Goal: Information Seeking & Learning: Learn about a topic

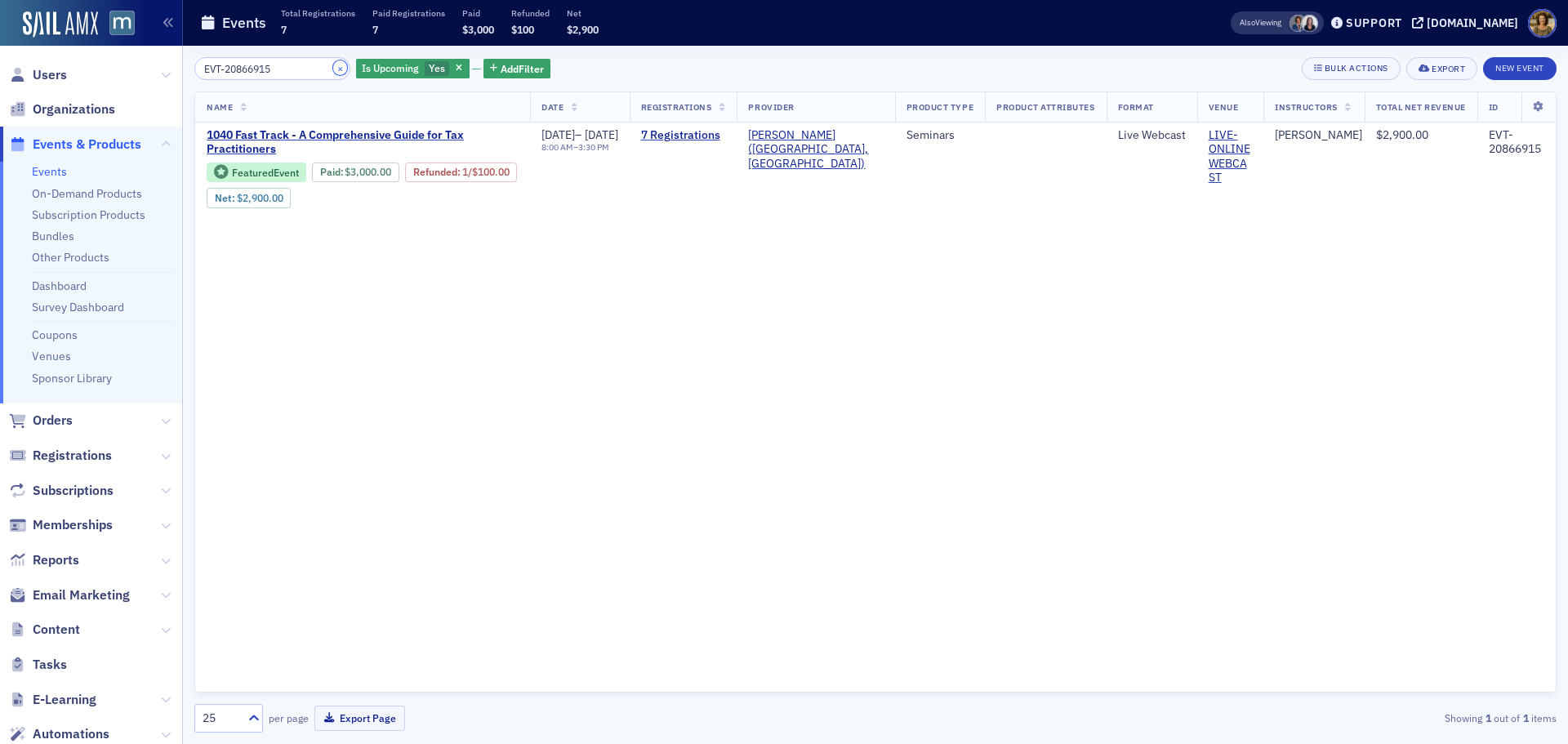
click at [333, 69] on button "×" at bounding box center [340, 67] width 15 height 15
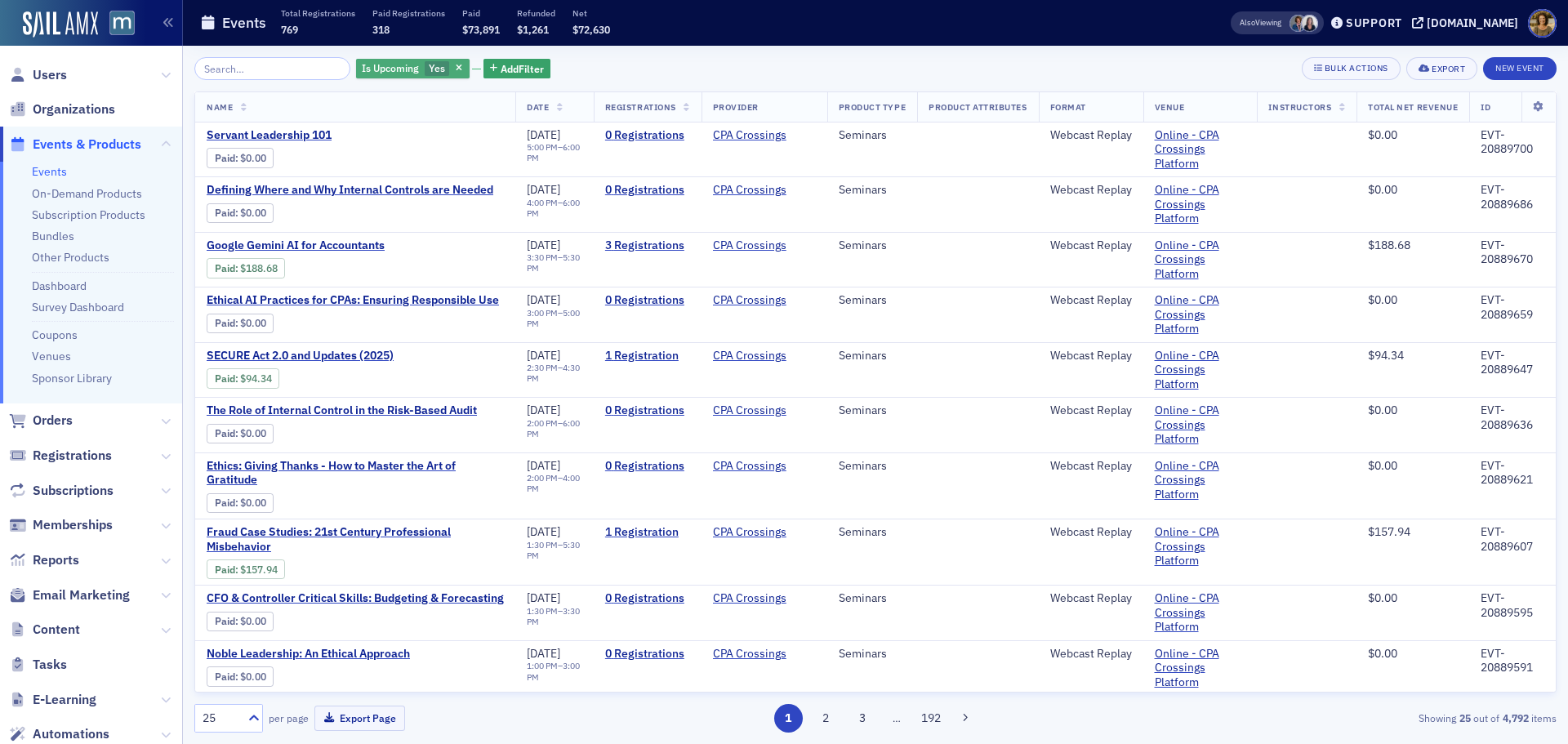
drag, startPoint x: 440, startPoint y: 66, endPoint x: 450, endPoint y: 64, distance: 10.2
click at [450, 64] on div "Is Upcoming Yes" at bounding box center [413, 68] width 114 height 20
drag, startPoint x: 654, startPoint y: 57, endPoint x: 489, endPoint y: 82, distance: 166.9
click at [649, 57] on div "Is Upcoming Yes Add Filter Bulk Actions Export New Event" at bounding box center [875, 68] width 1362 height 23
drag, startPoint x: 443, startPoint y: 67, endPoint x: 487, endPoint y: 67, distance: 44.0
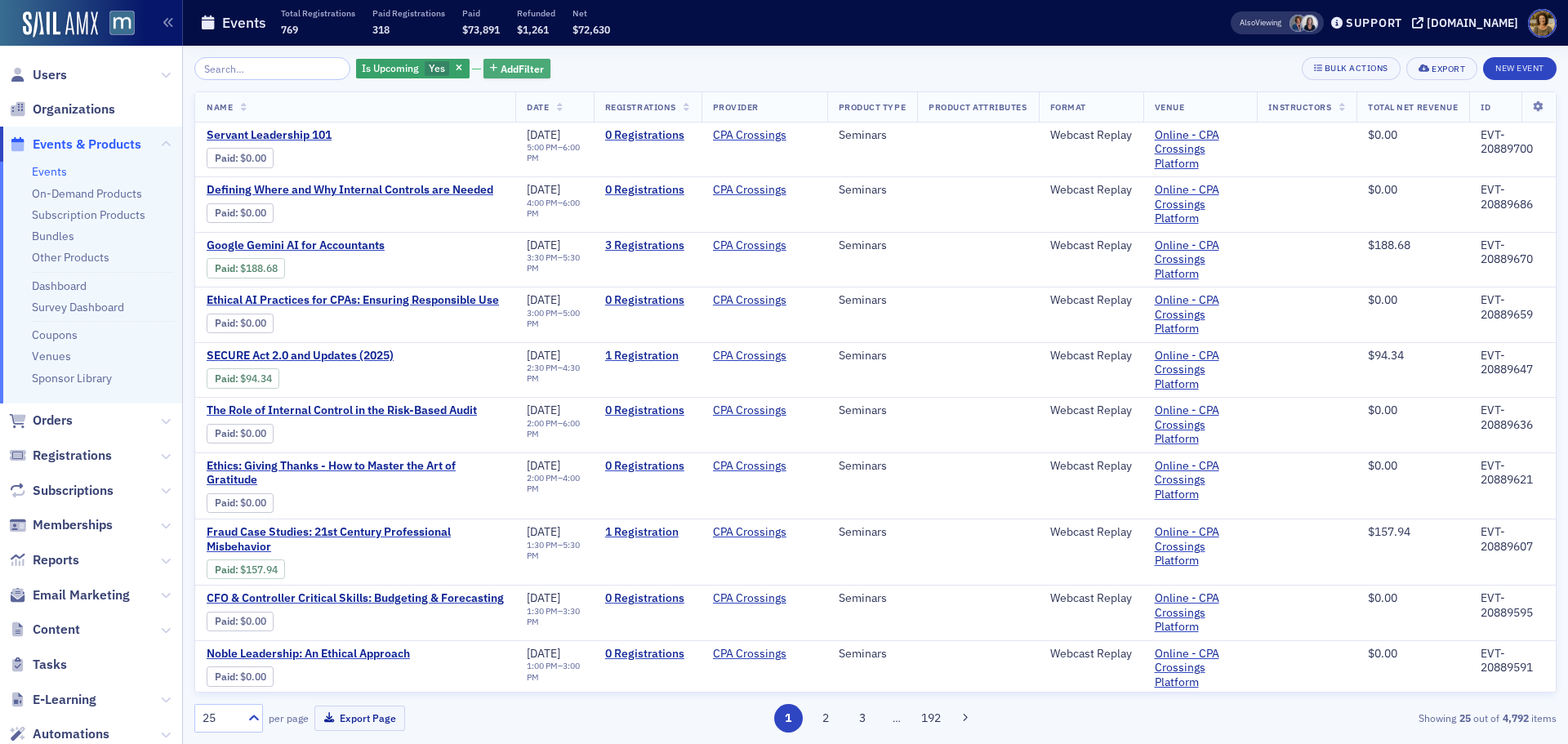
click at [451, 67] on div "Is Upcoming Yes Add Filter" at bounding box center [453, 68] width 194 height 23
click at [500, 67] on span "Add Filter" at bounding box center [522, 68] width 43 height 15
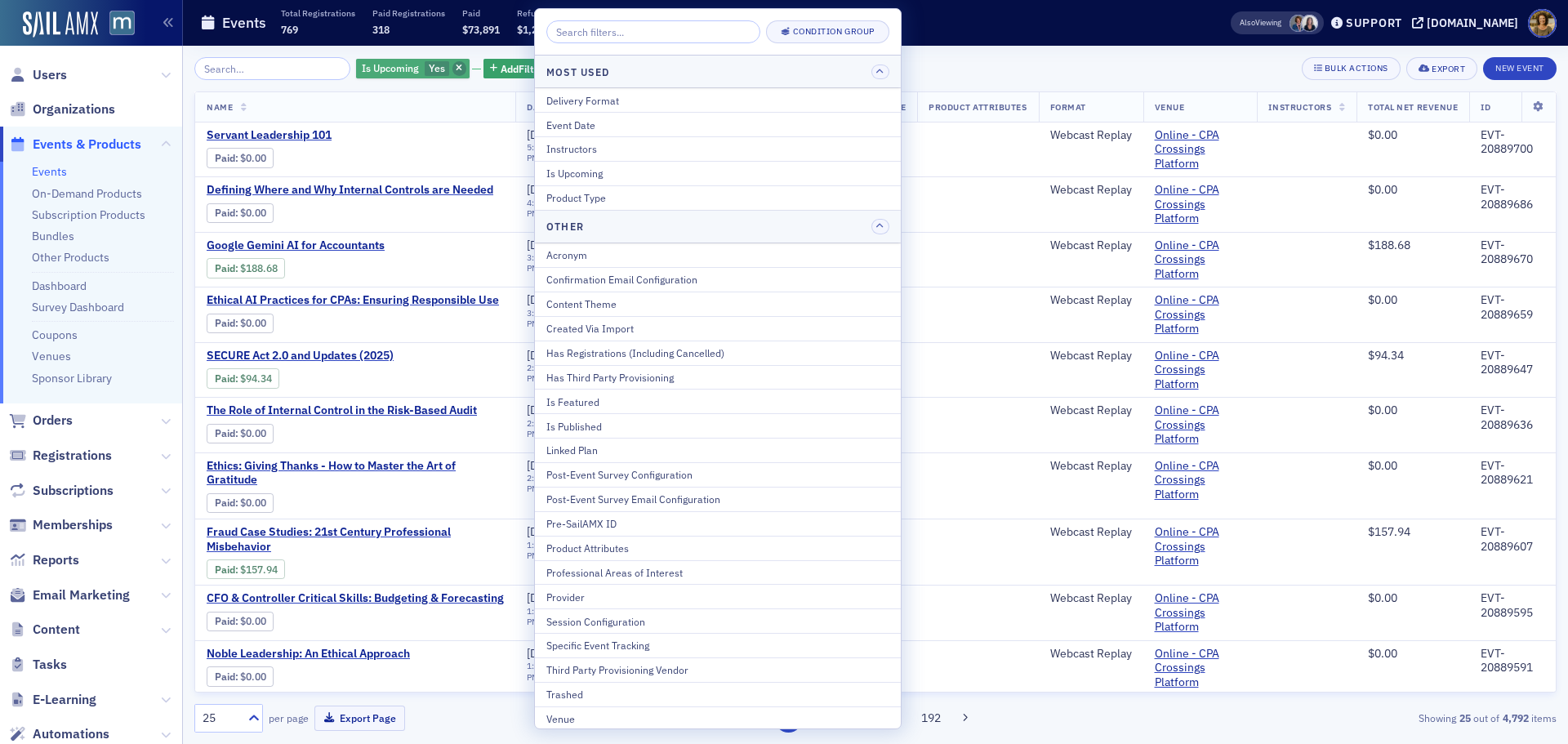
click at [456, 67] on icon "button" at bounding box center [458, 69] width 6 height 9
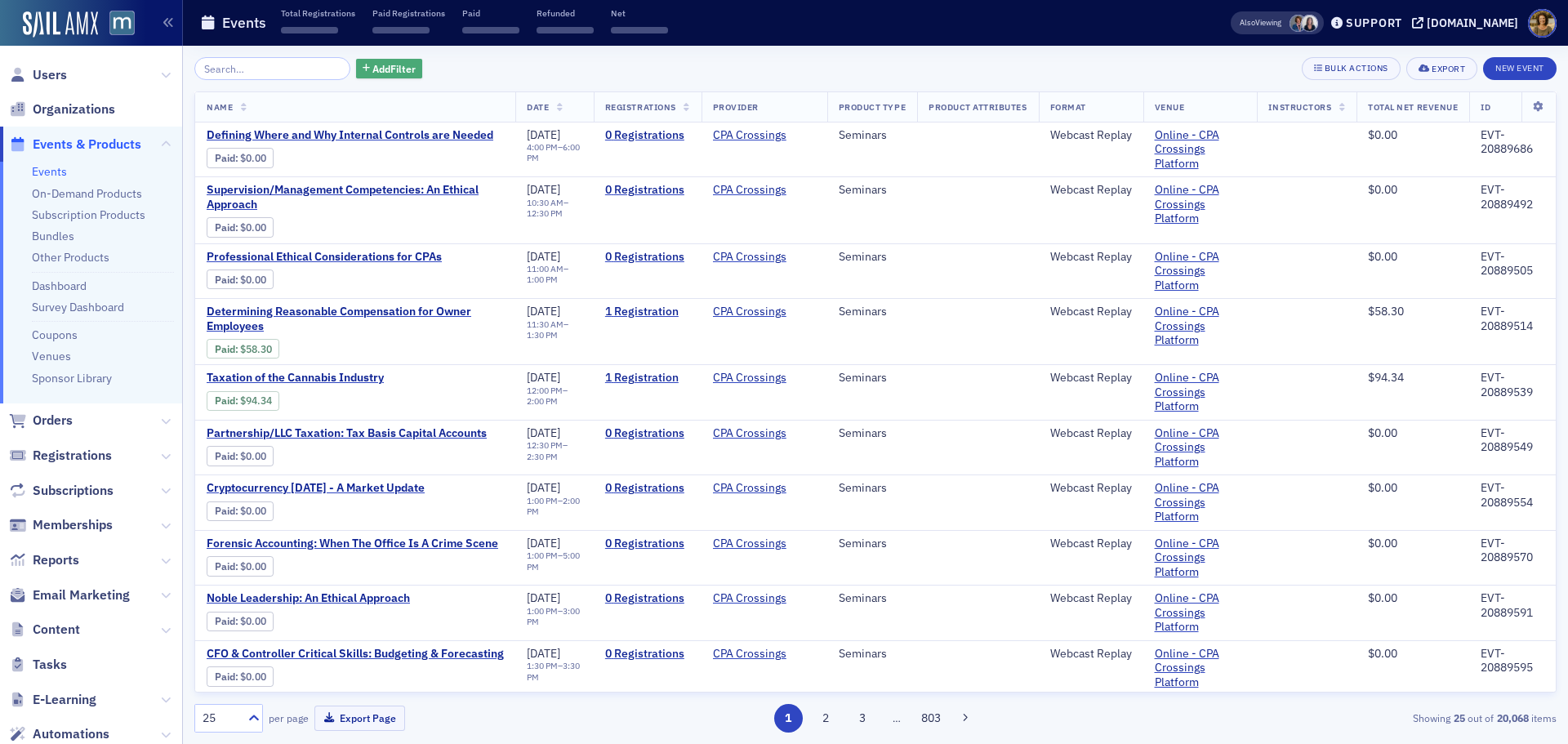
click at [373, 76] on span "Add Filter" at bounding box center [394, 68] width 43 height 15
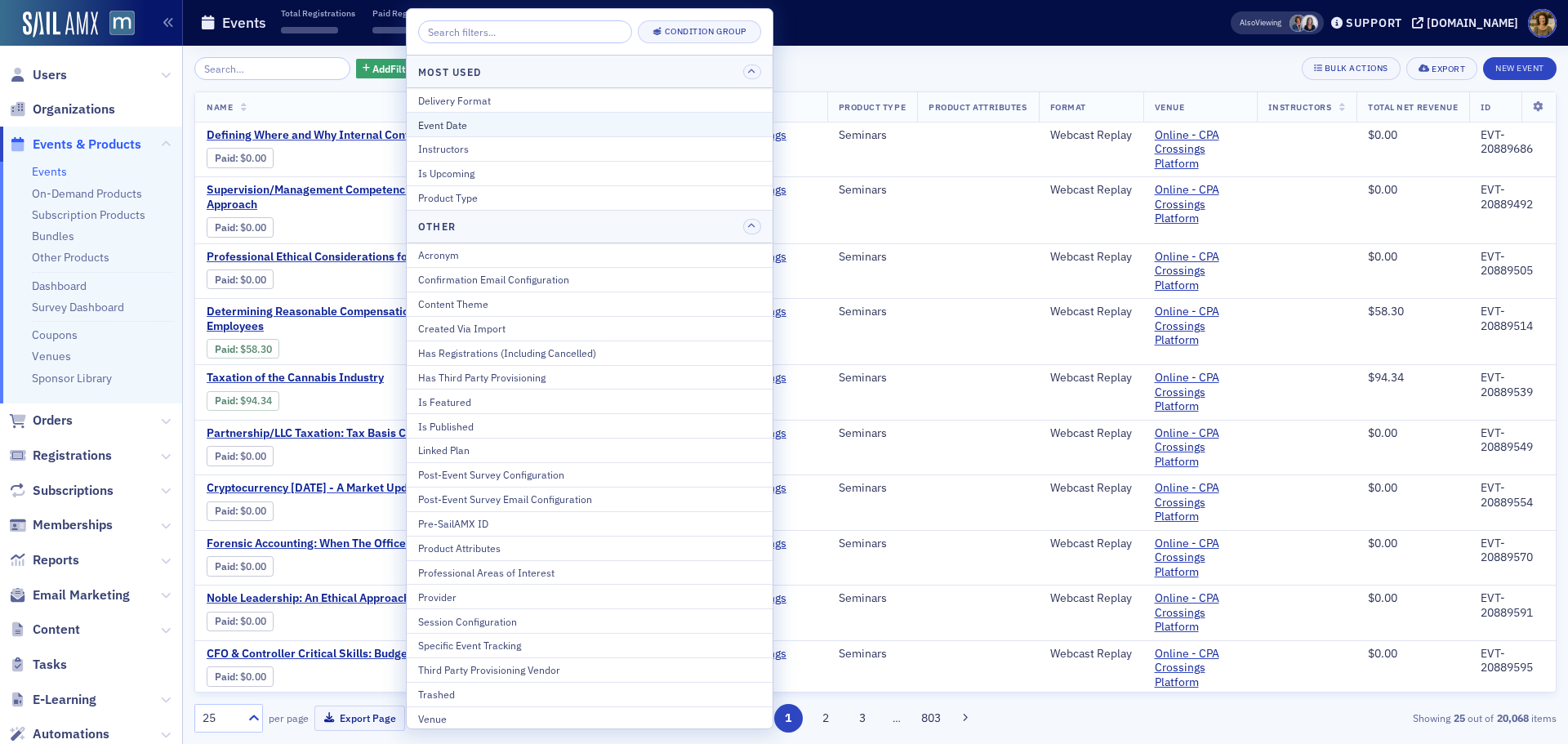
click at [457, 119] on div "Event Date" at bounding box center [590, 124] width 343 height 15
select select "7"
select select "2025"
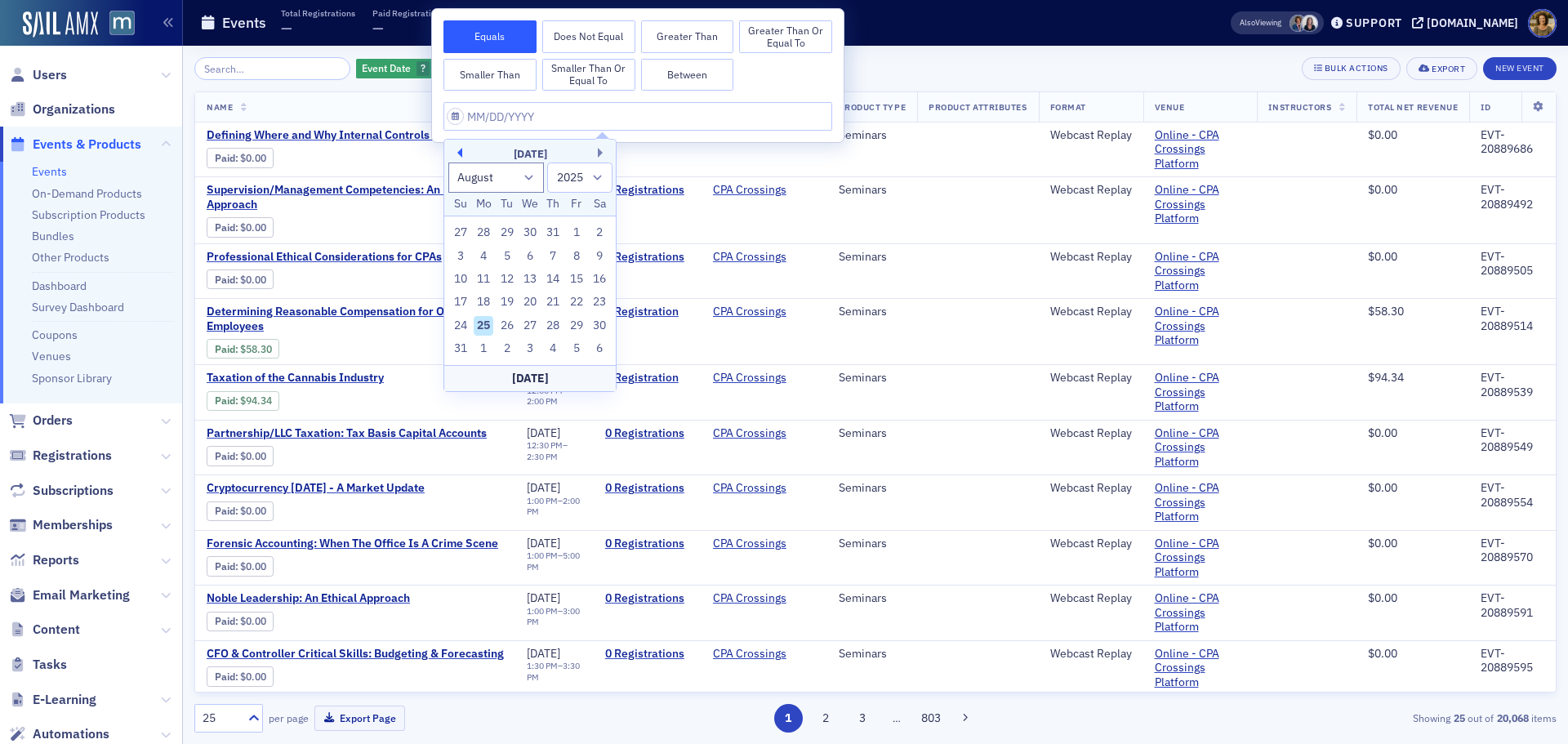
click at [458, 150] on button "Previous Month" at bounding box center [457, 152] width 10 height 10
select select "5"
click at [479, 299] on div "23" at bounding box center [483, 302] width 19 height 19
type input "[DATE]"
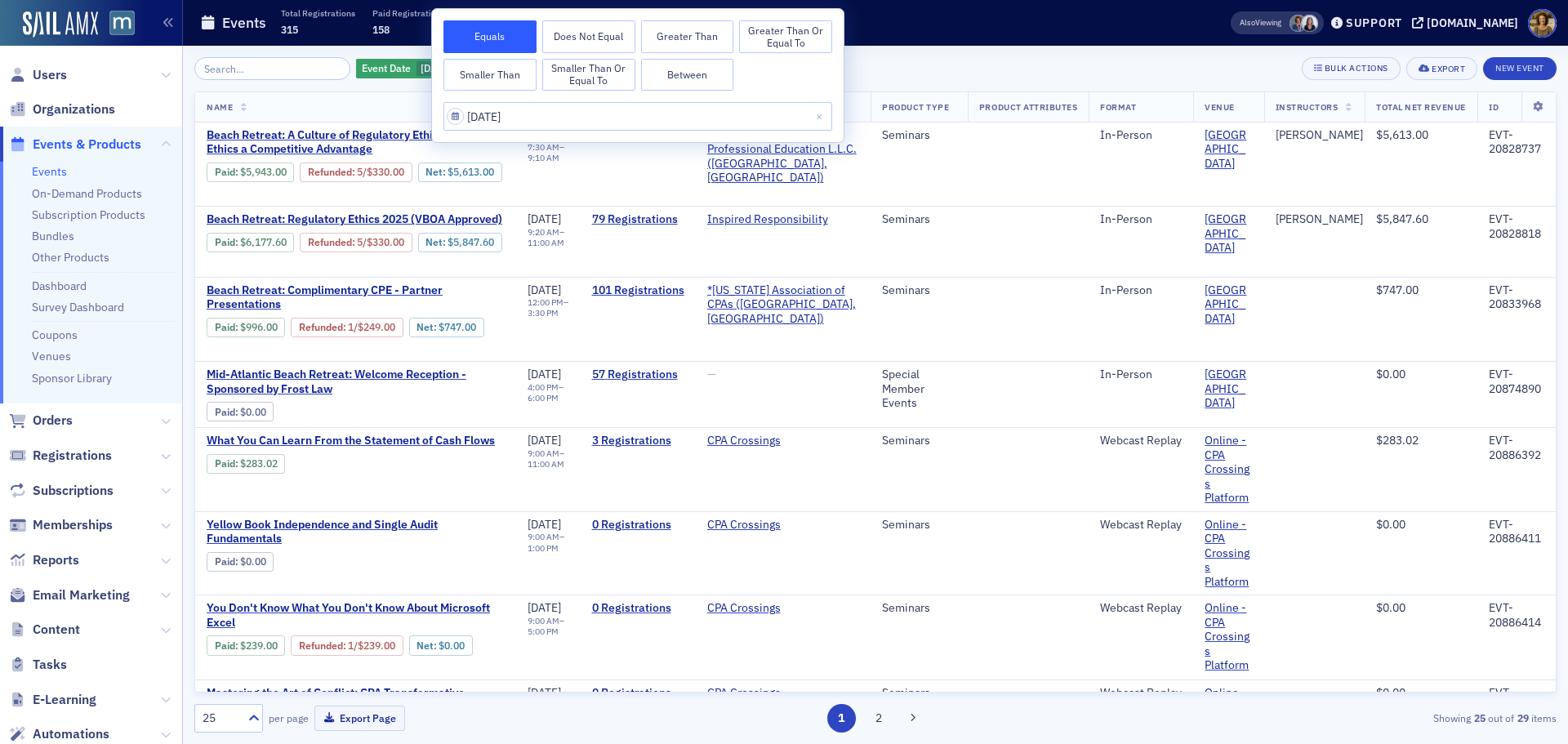
click at [689, 76] on button "Between" at bounding box center [688, 74] width 93 height 32
select select "5"
select select "2025"
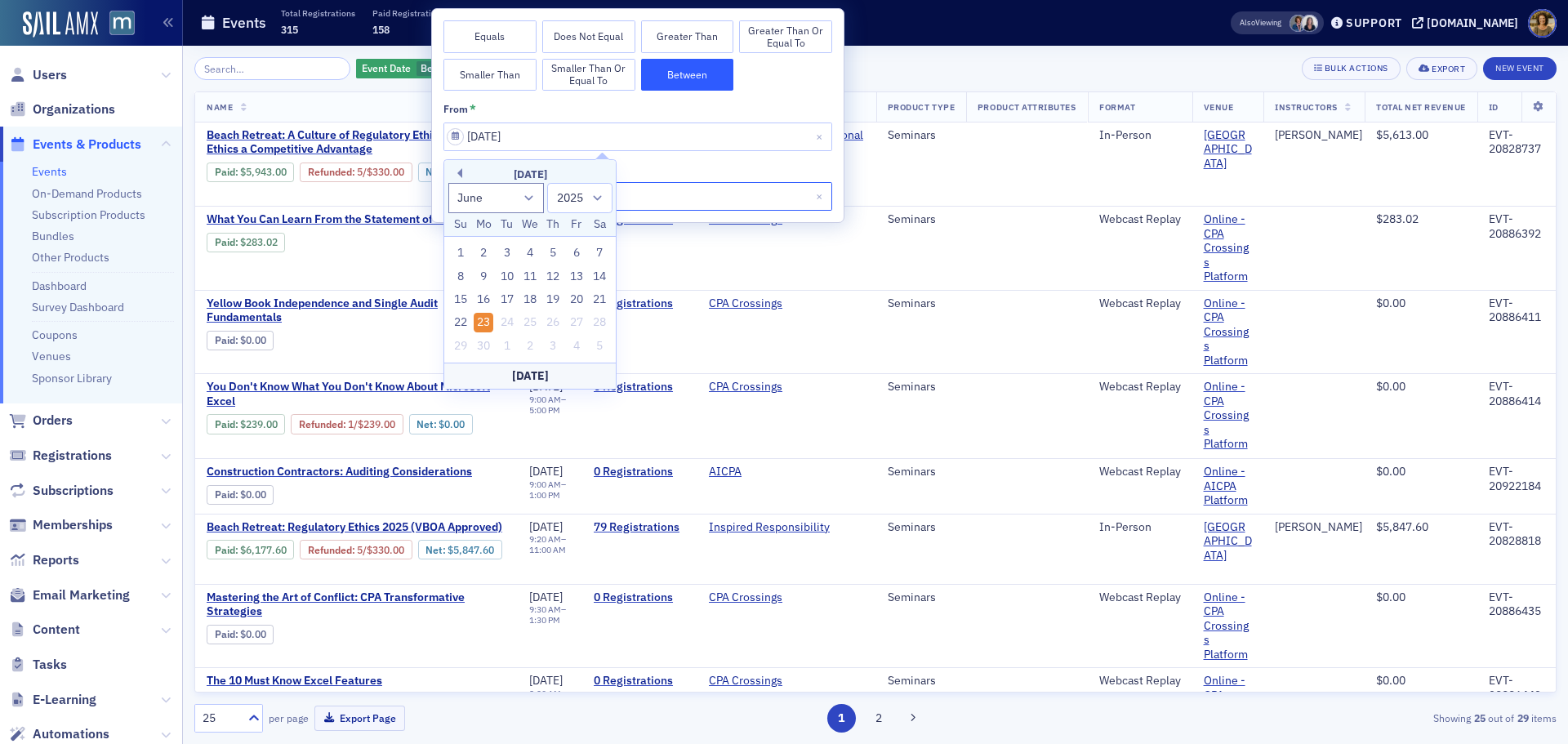
select select "5"
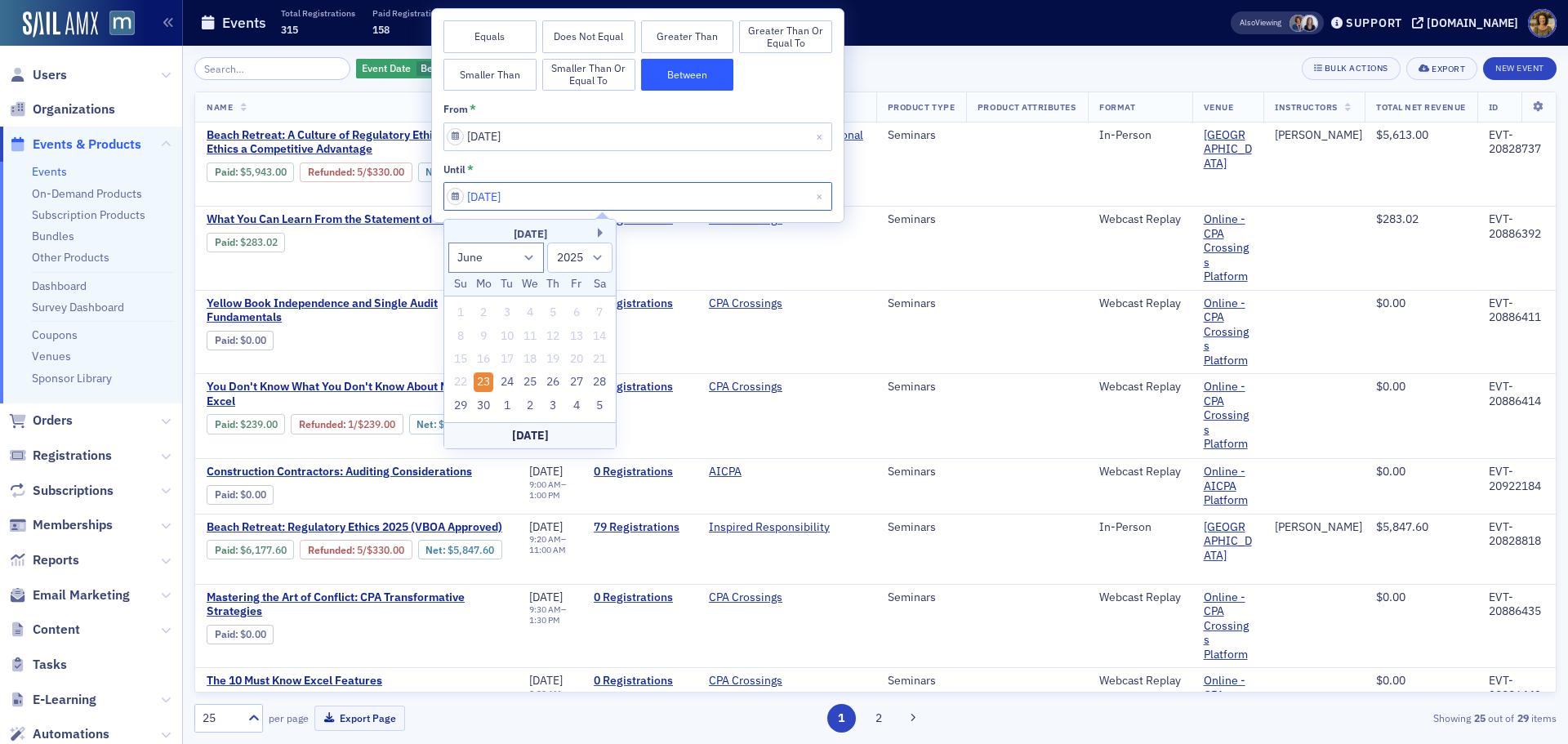
click at [654, 199] on input "[DATE]" at bounding box center [638, 196] width 388 height 29
click at [530, 382] on div "25" at bounding box center [530, 383] width 19 height 19
type input "[DATE]"
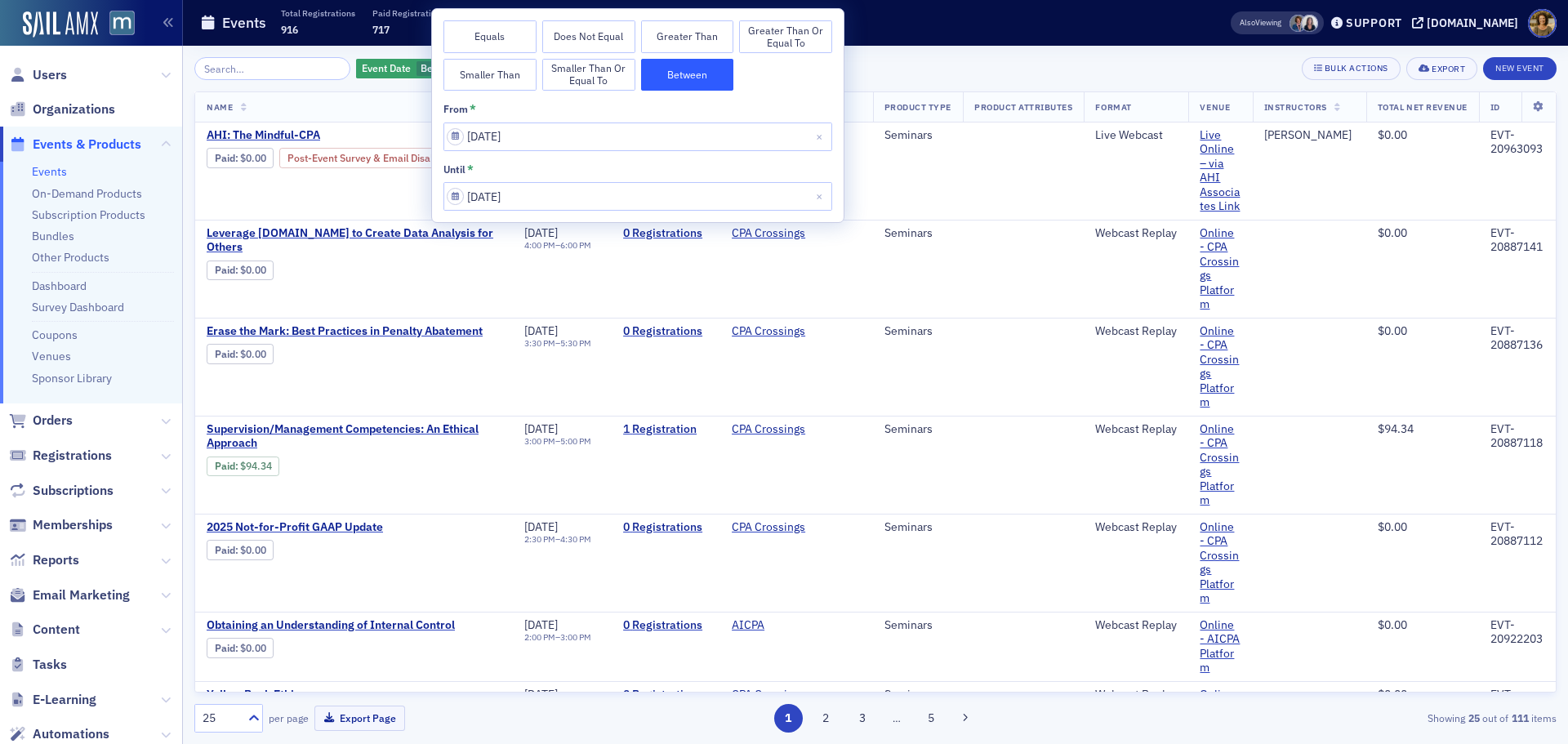
click at [907, 33] on div "Events Total Registrations 916 Paid Registrations 717 Paid $106,521 Refunded $6…" at bounding box center [690, 23] width 979 height 43
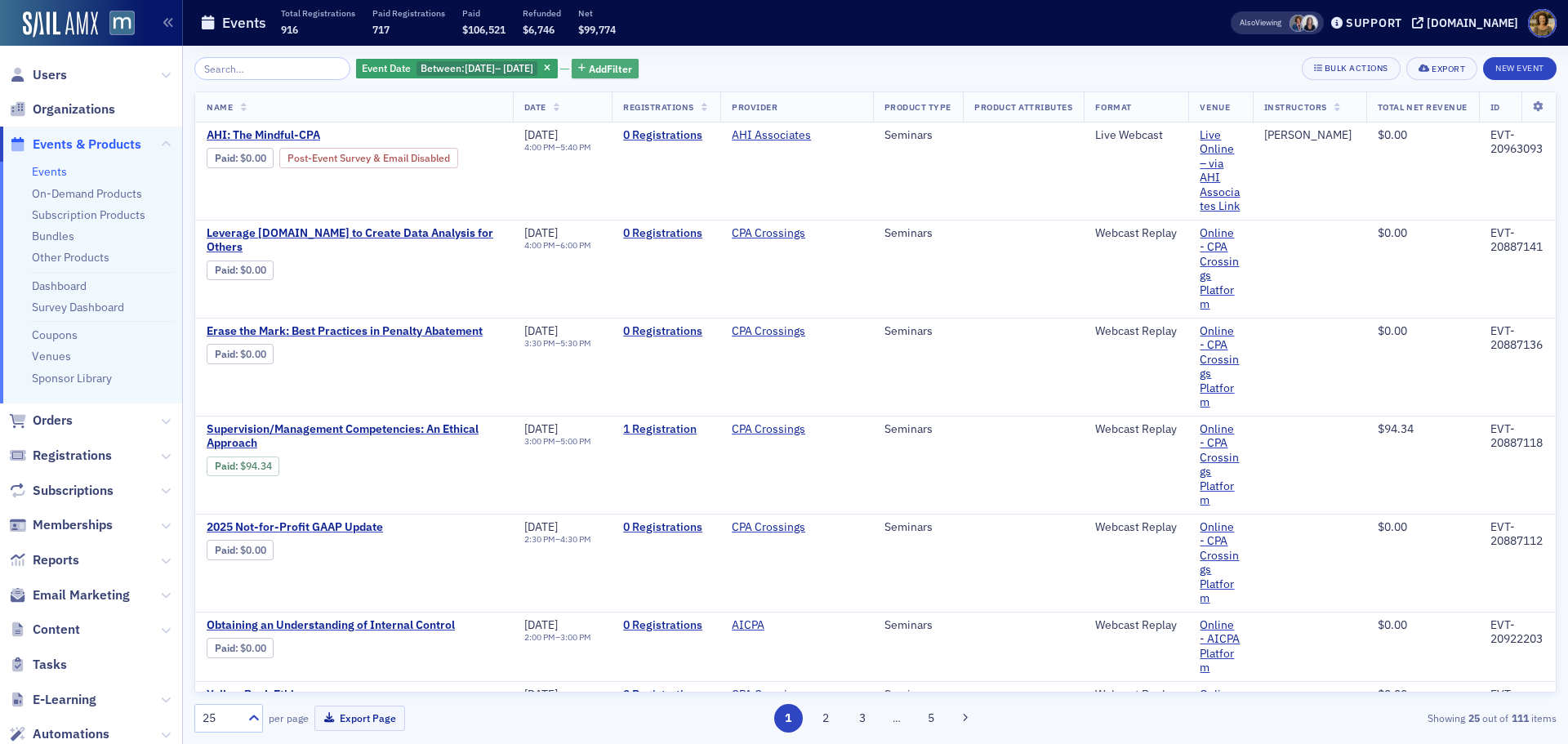
click at [633, 69] on span "Add Filter" at bounding box center [610, 68] width 43 height 15
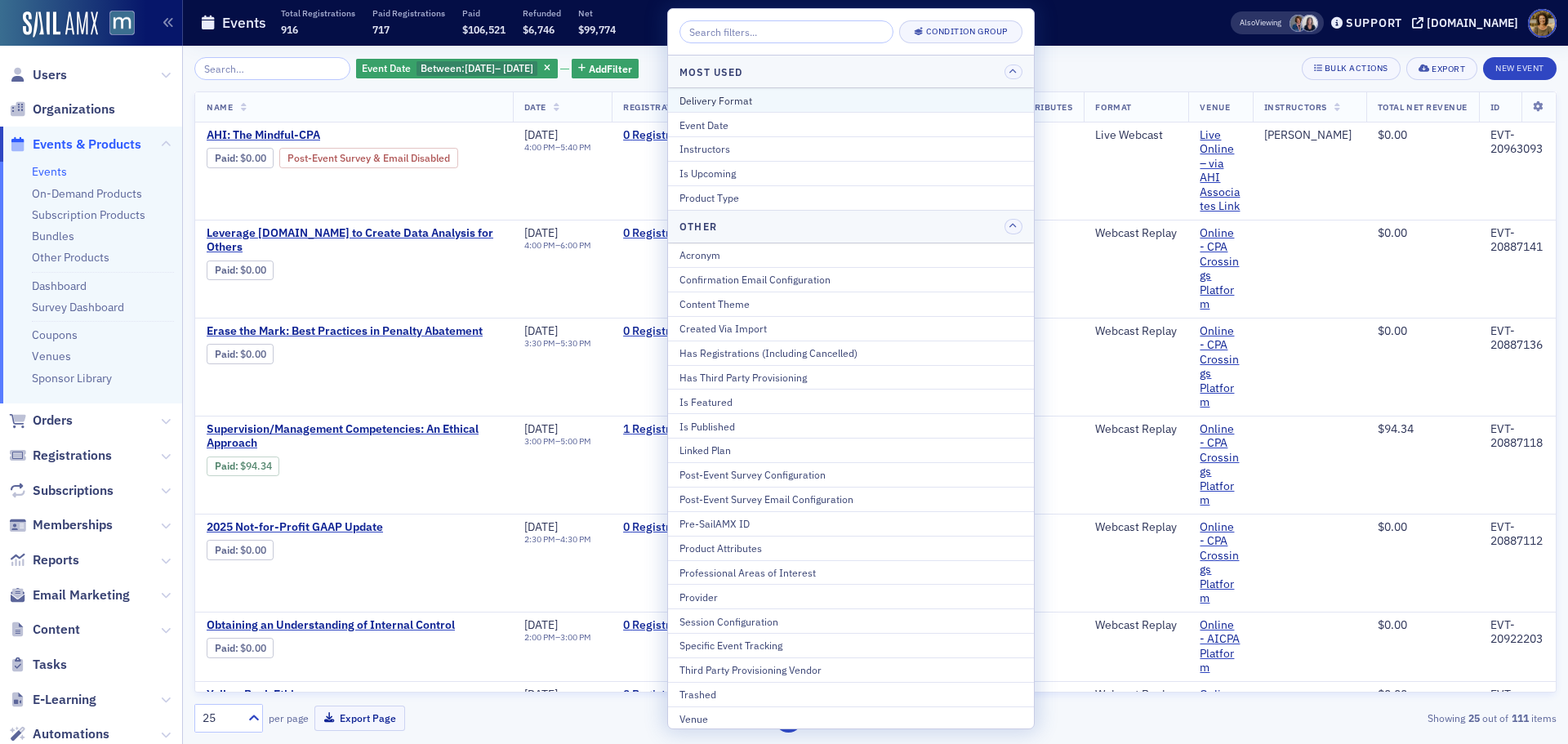
click at [744, 95] on div "Delivery Format" at bounding box center [851, 100] width 343 height 15
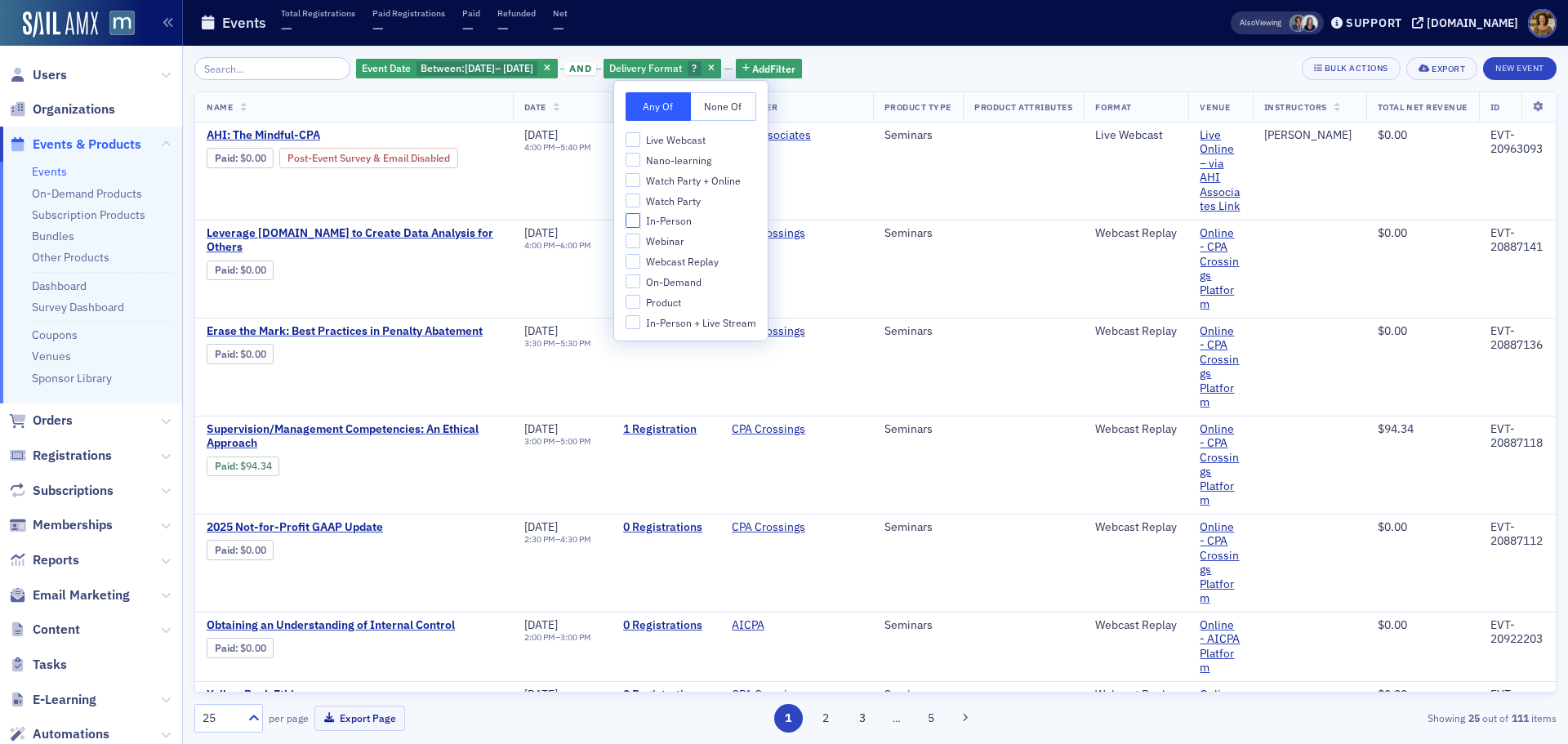
click at [636, 222] on input "In-Person" at bounding box center [633, 221] width 15 height 15
checkbox input "true"
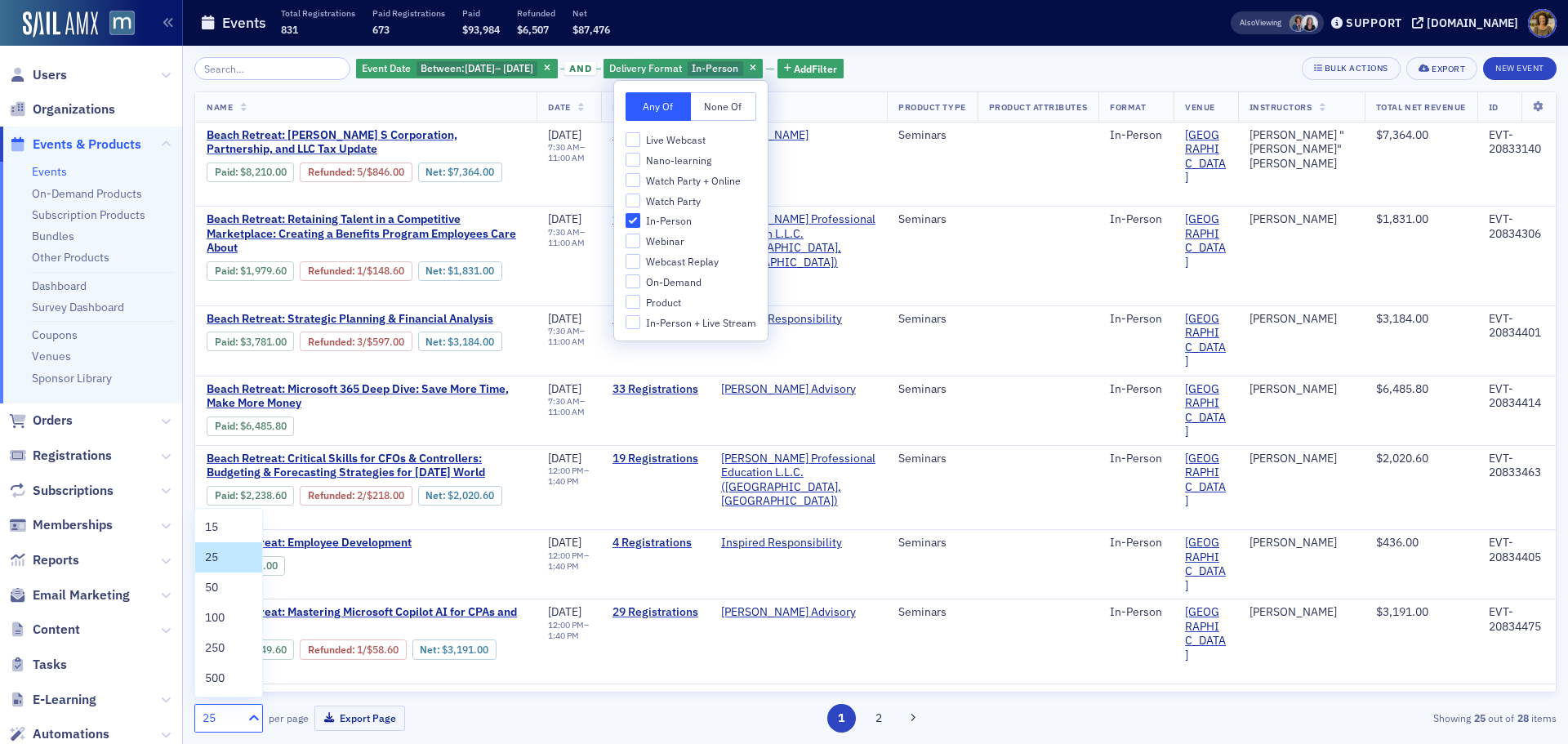
click at [242, 714] on div at bounding box center [251, 719] width 20 height 18
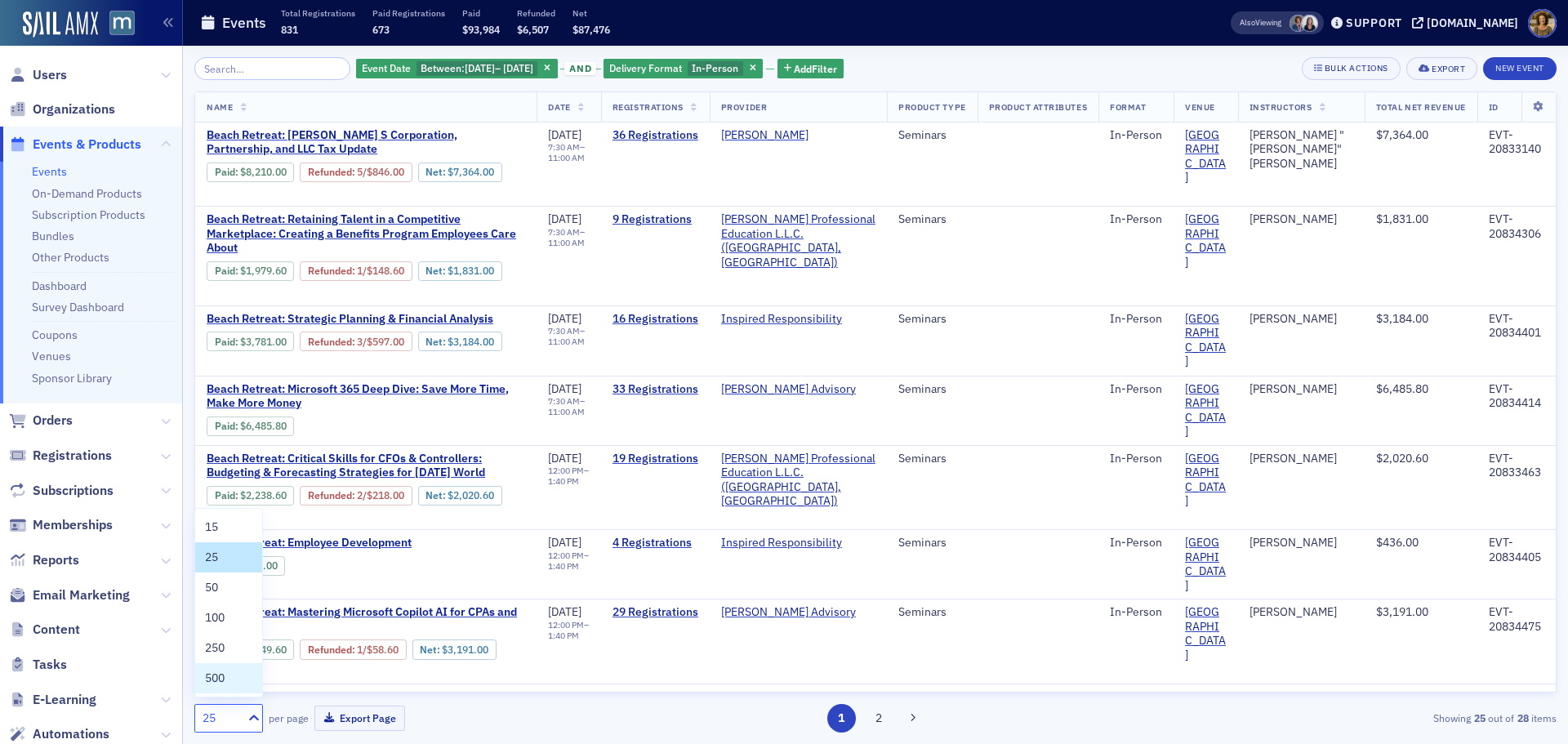
drag, startPoint x: 225, startPoint y: 688, endPoint x: 427, endPoint y: 587, distance: 225.8
click at [234, 684] on div "500" at bounding box center [228, 678] width 67 height 31
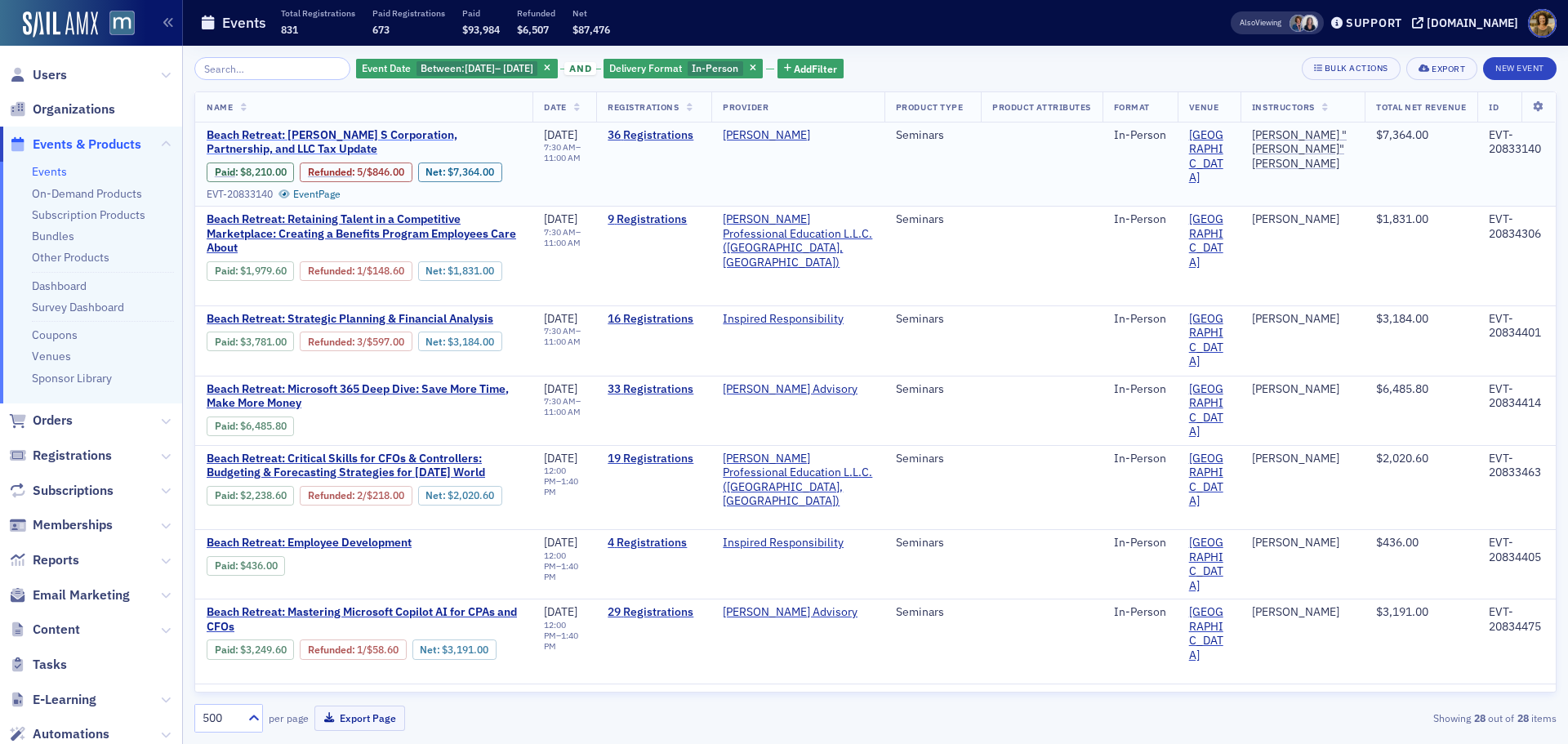
click at [433, 134] on span "Beach Retreat: [PERSON_NAME] S Corporation, Partnership, and LLC Tax Update" at bounding box center [363, 143] width 314 height 29
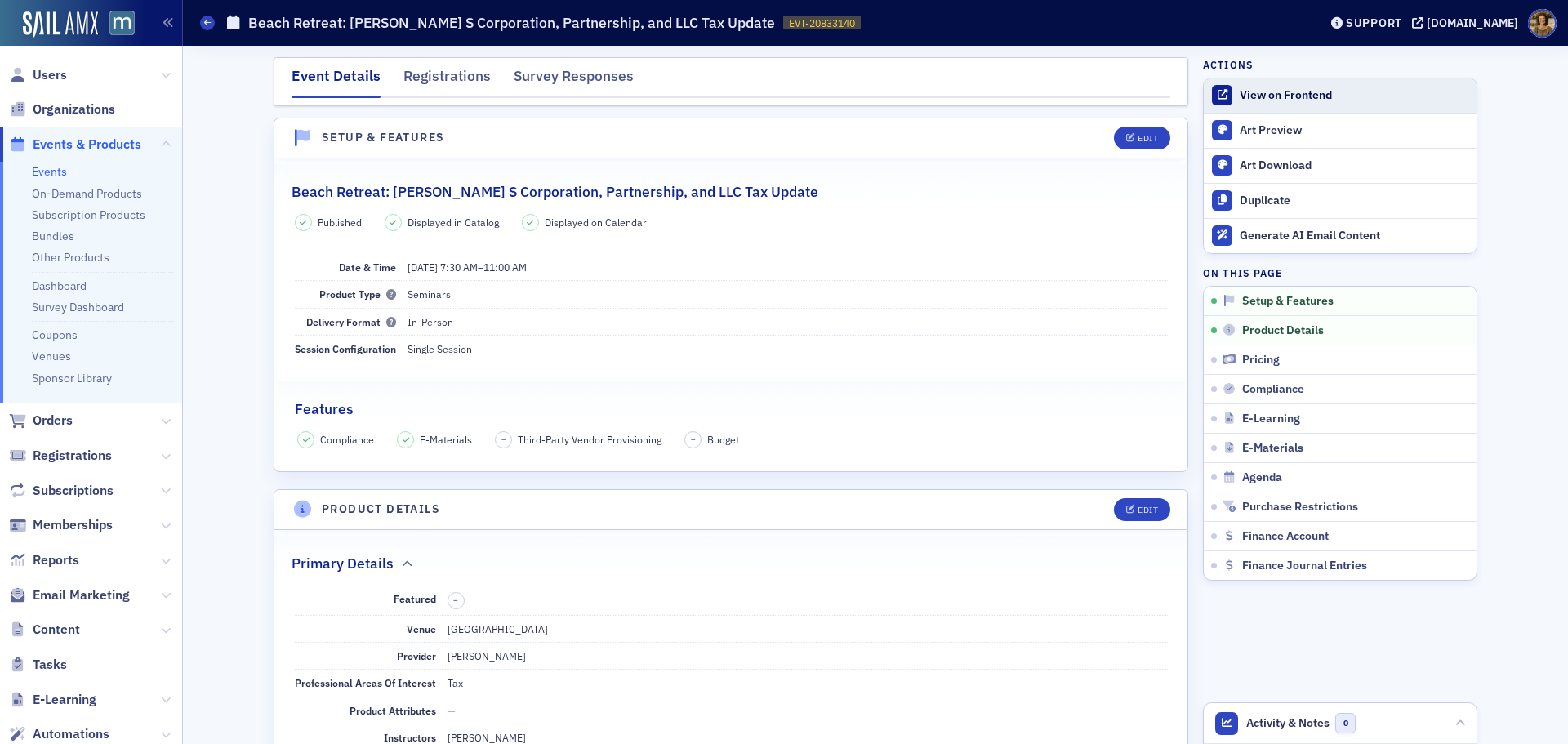
click at [1317, 101] on div "View on Frontend" at bounding box center [1354, 95] width 228 height 15
click at [209, 34] on div "Events Beach Retreat: [PERSON_NAME] S Corporation, Partnership, and LLC Tax Upd…" at bounding box center [747, 22] width 1094 height 31
click at [203, 24] on span at bounding box center [207, 23] width 15 height 15
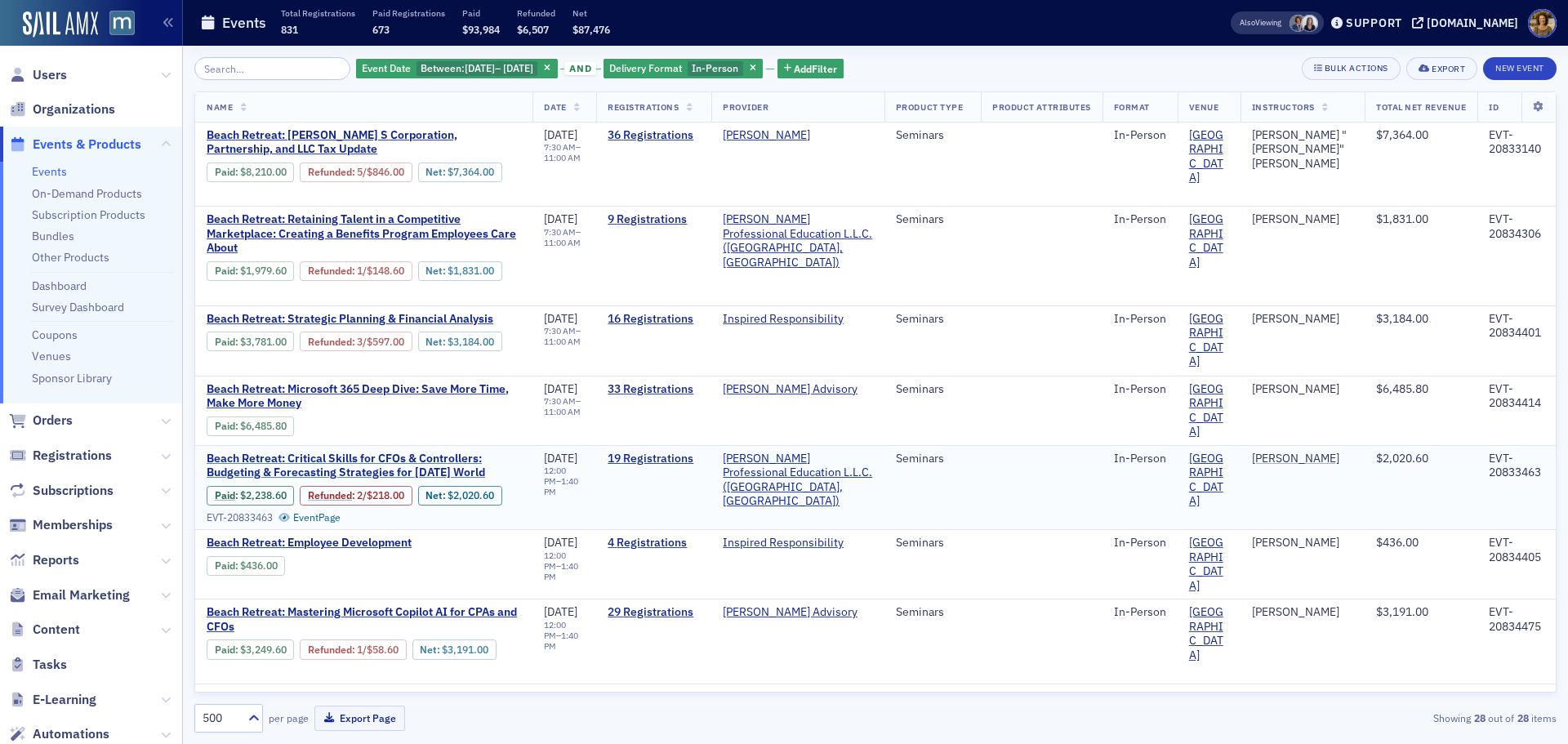
click at [391, 461] on span "Beach Retreat: Critical Skills for CFOs & Controllers: Budgeting & Forecasting …" at bounding box center [363, 466] width 314 height 29
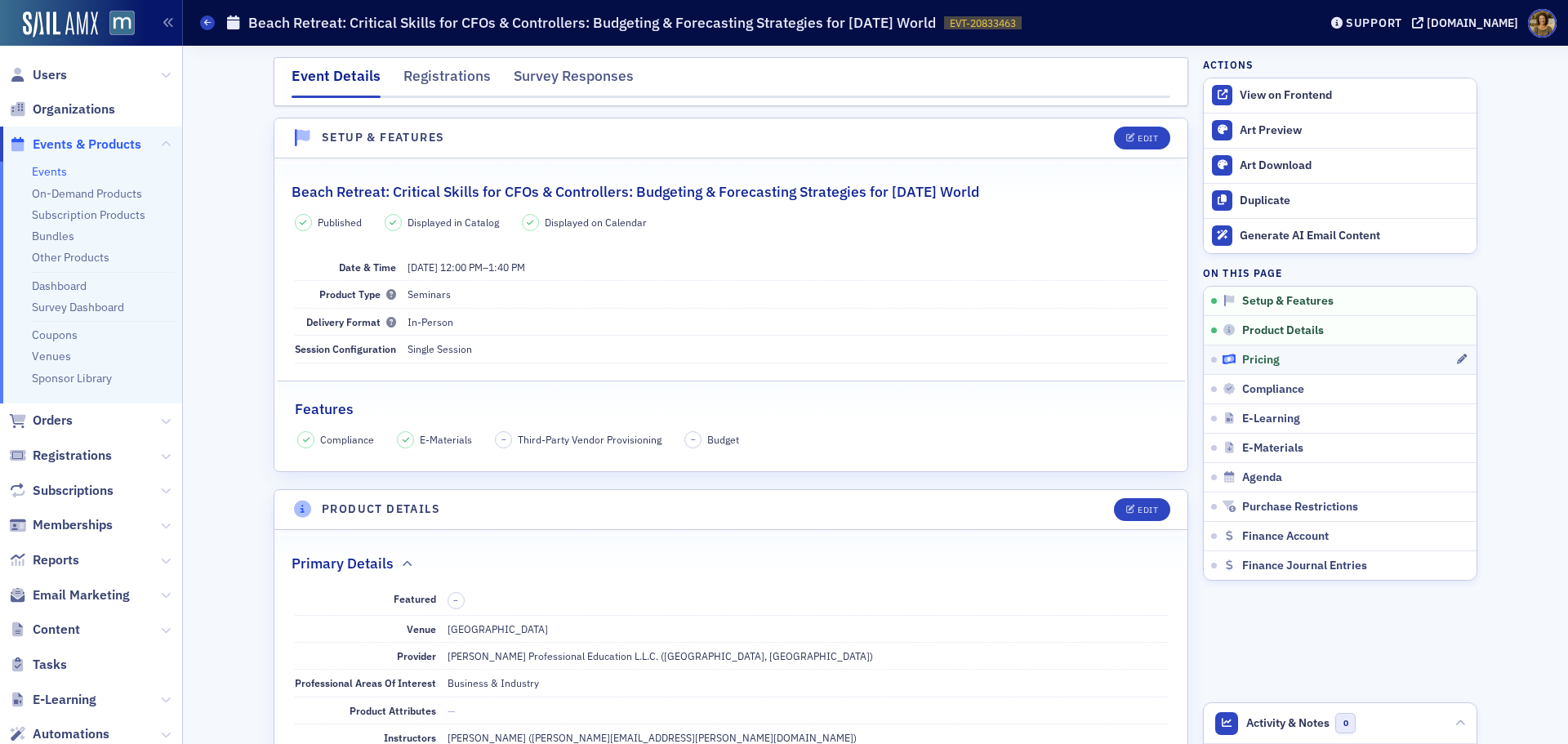
click at [1256, 367] on span "Pricing" at bounding box center [1261, 360] width 38 height 15
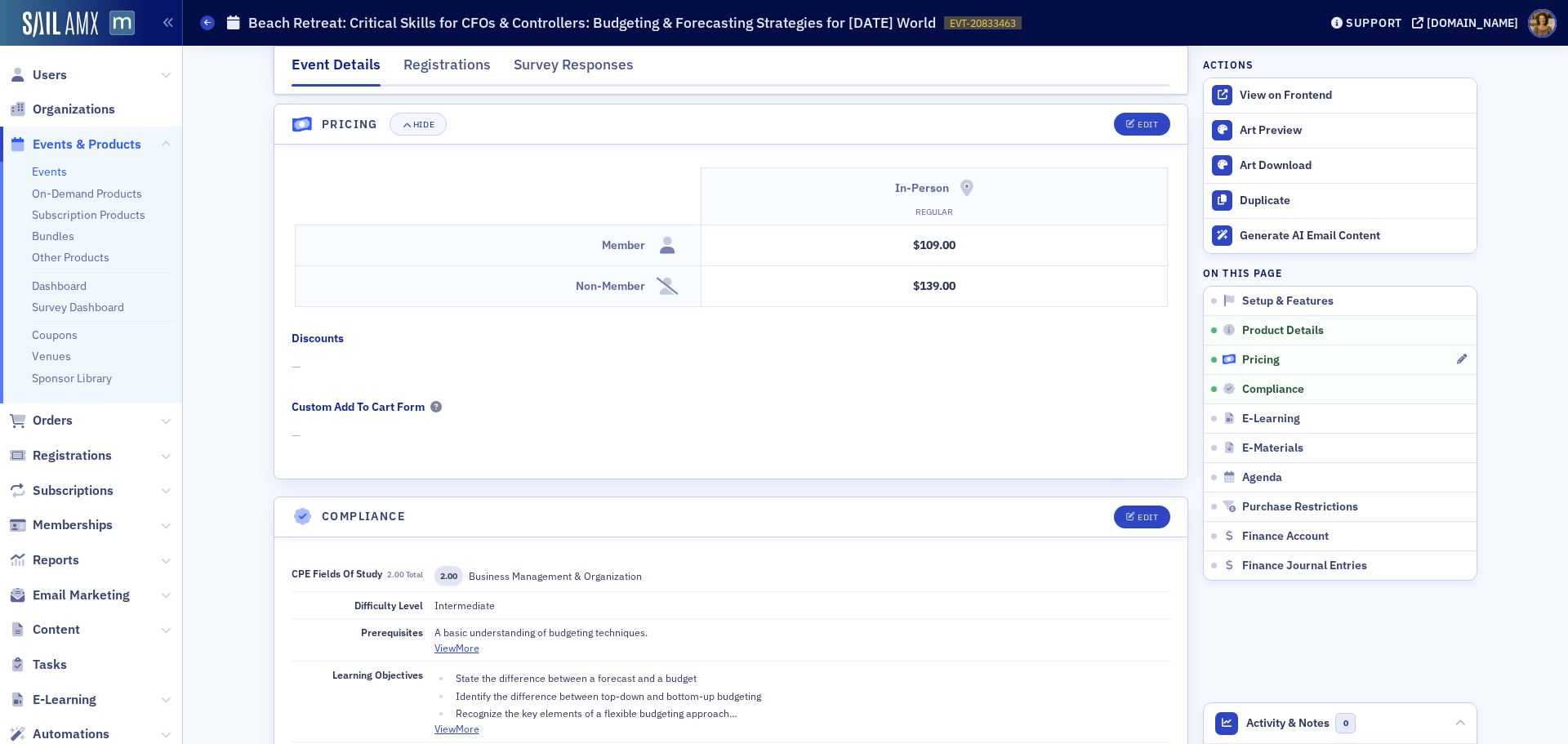
scroll to position [1336, 0]
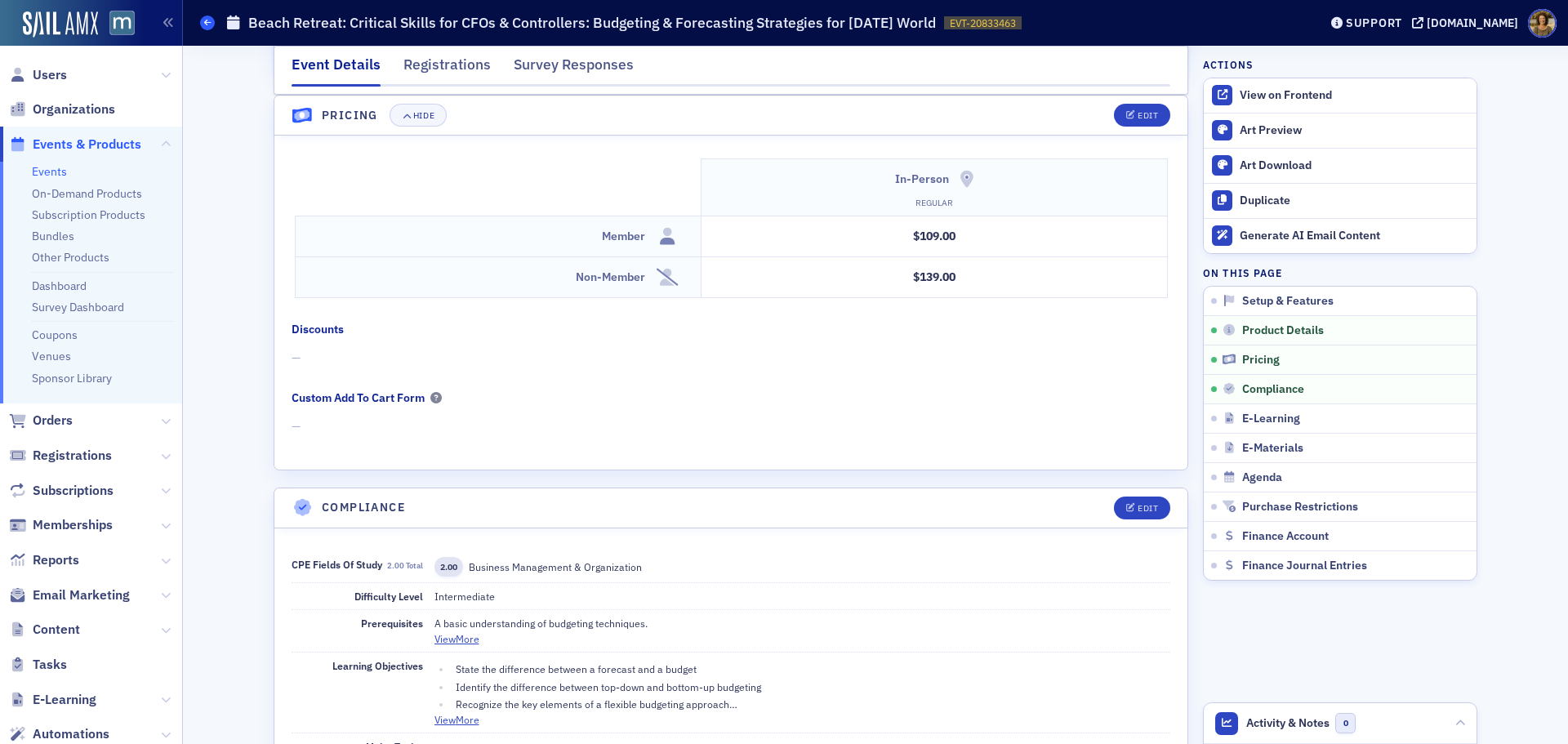
click at [203, 24] on span at bounding box center [207, 23] width 15 height 15
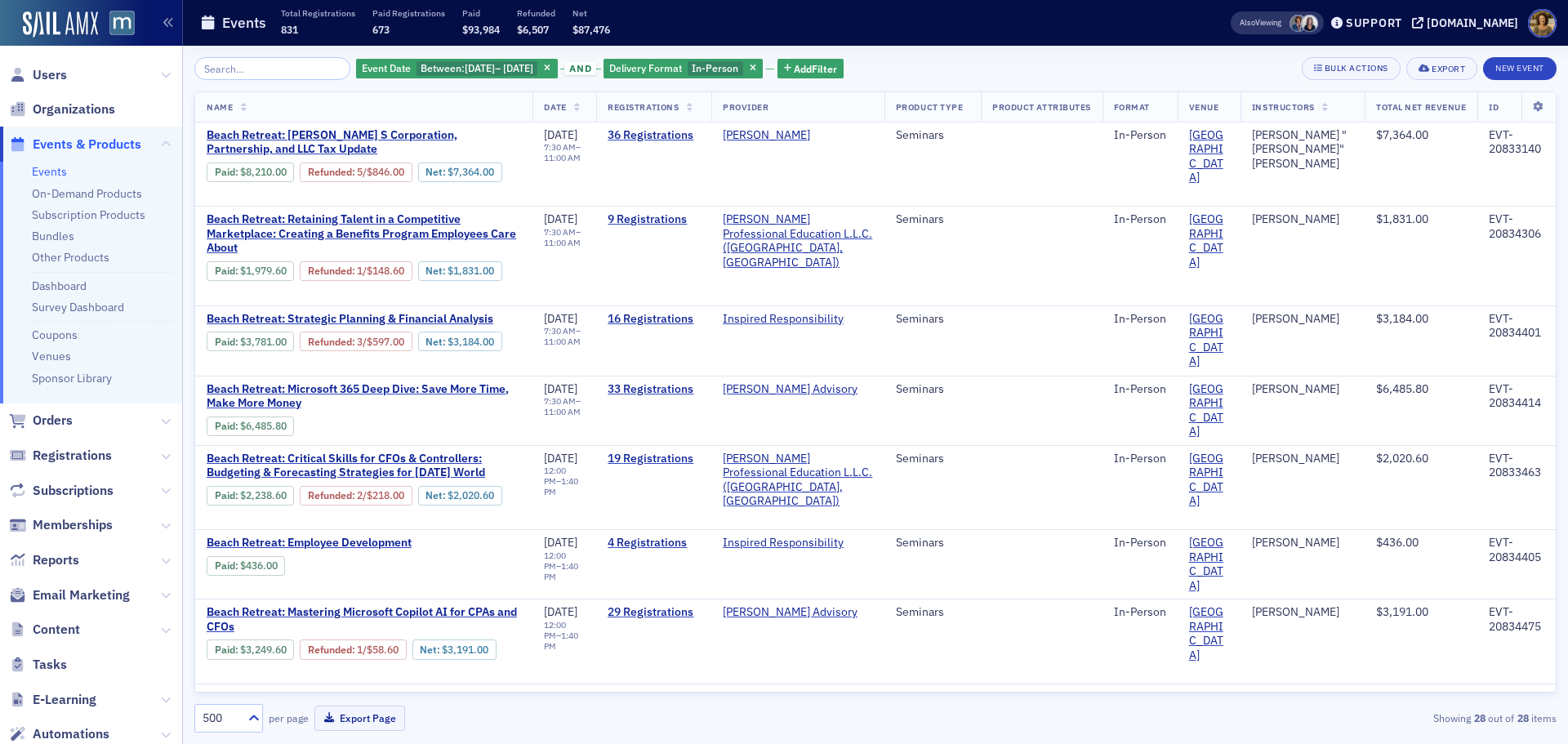
click at [554, 106] on span "Date" at bounding box center [555, 107] width 22 height 11
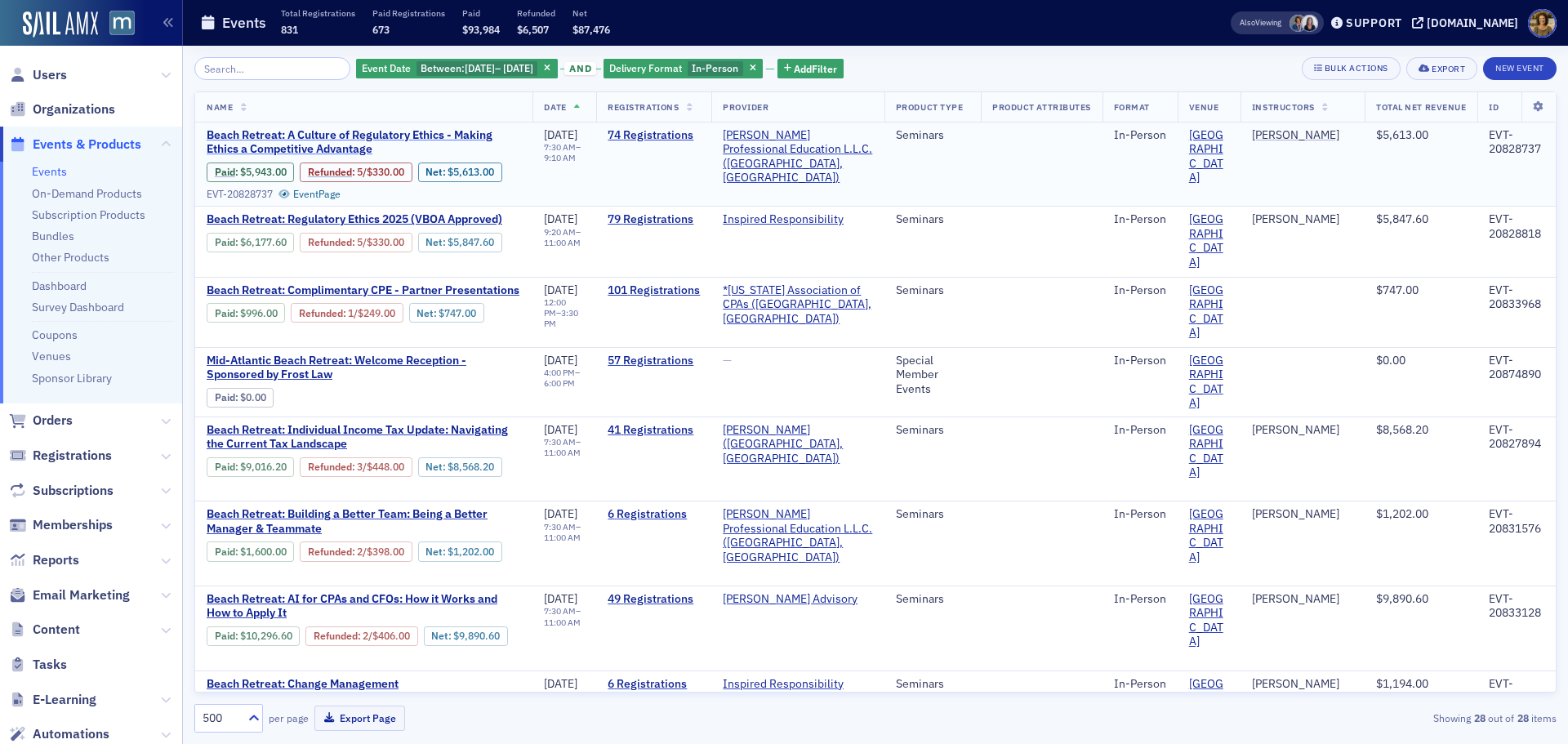
click at [471, 135] on span "Beach Retreat: A Culture of Regulatory Ethics - Making Ethics a Competitive Adv…" at bounding box center [363, 143] width 314 height 29
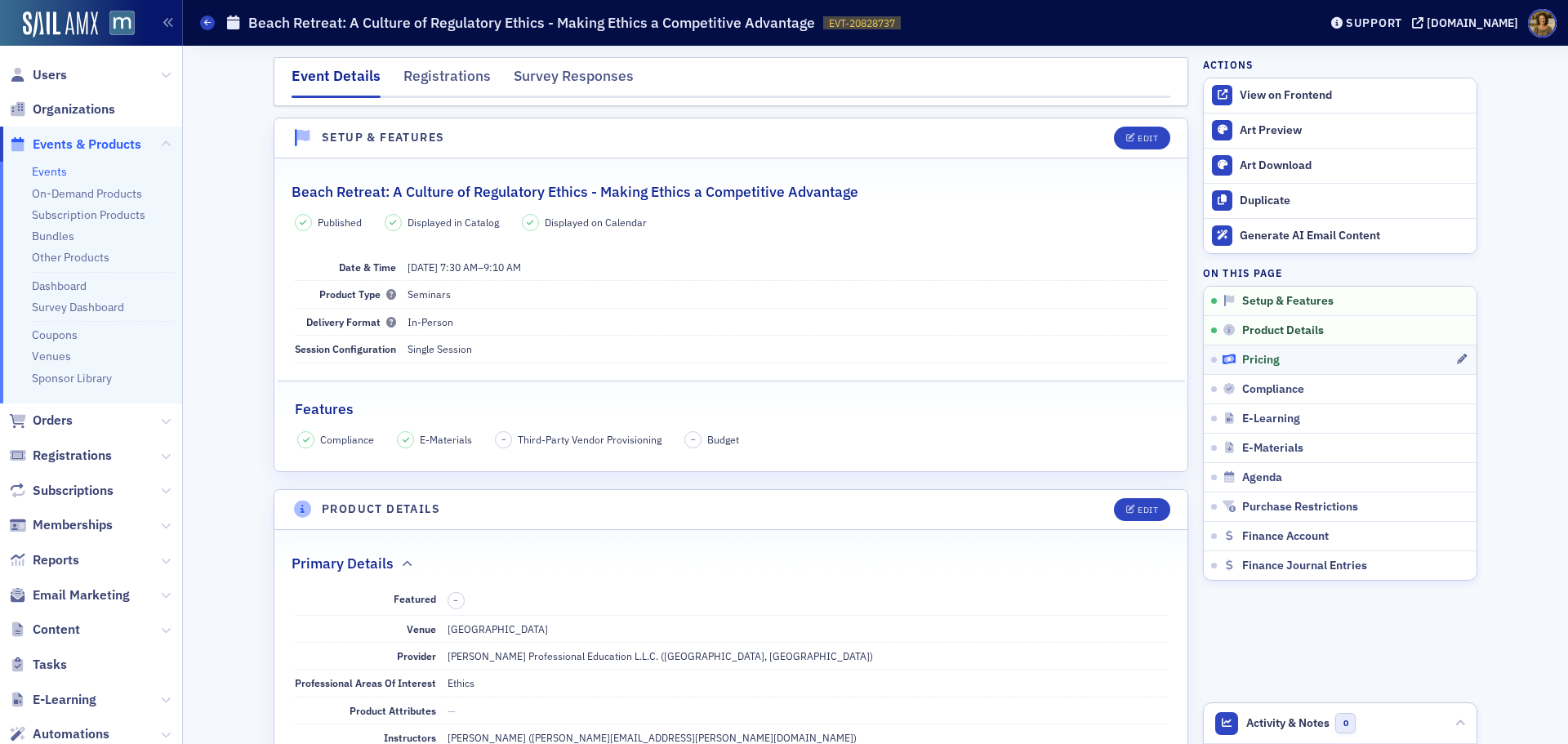
click at [1250, 366] on span "Pricing" at bounding box center [1261, 360] width 38 height 15
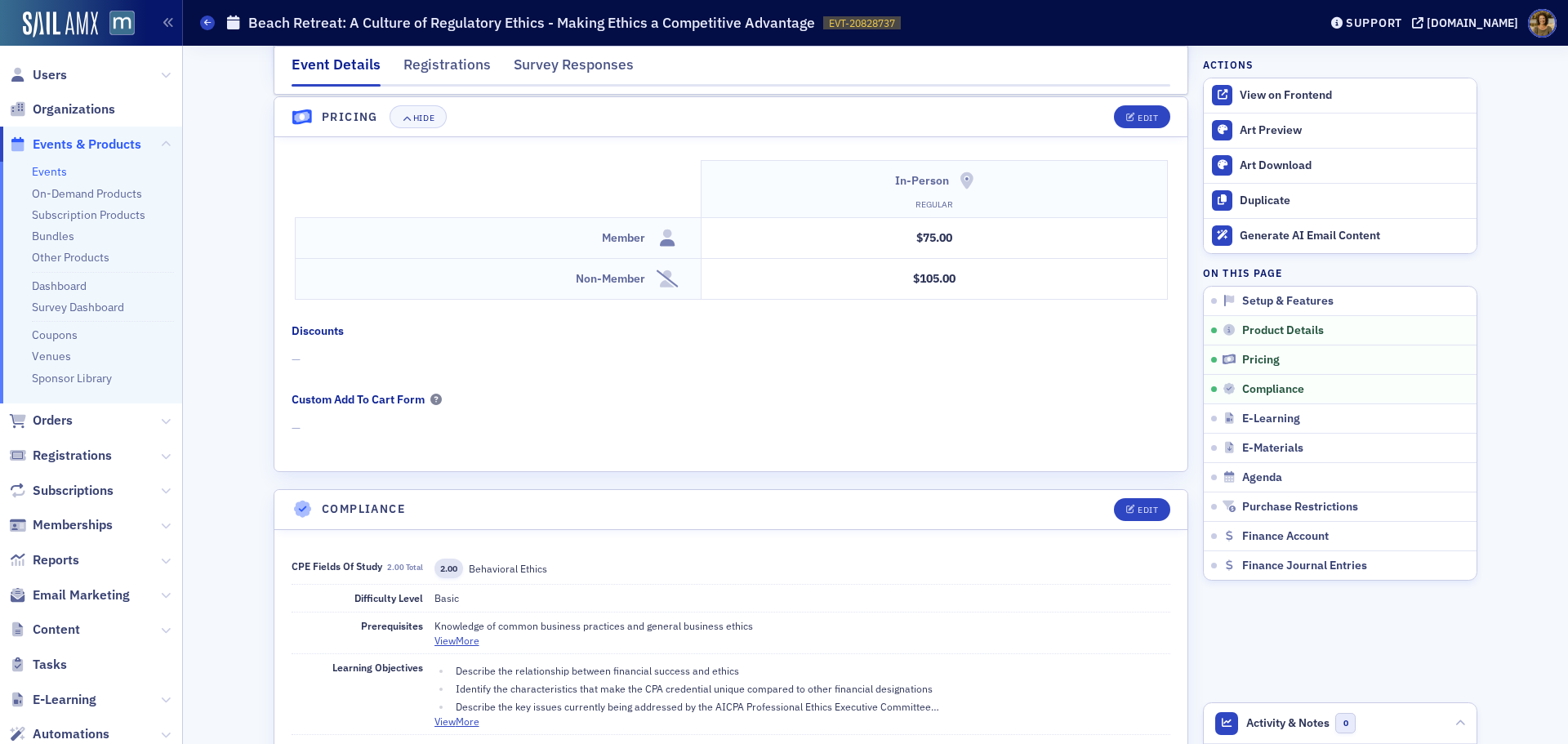
scroll to position [1381, 0]
click at [202, 22] on span at bounding box center [207, 23] width 15 height 15
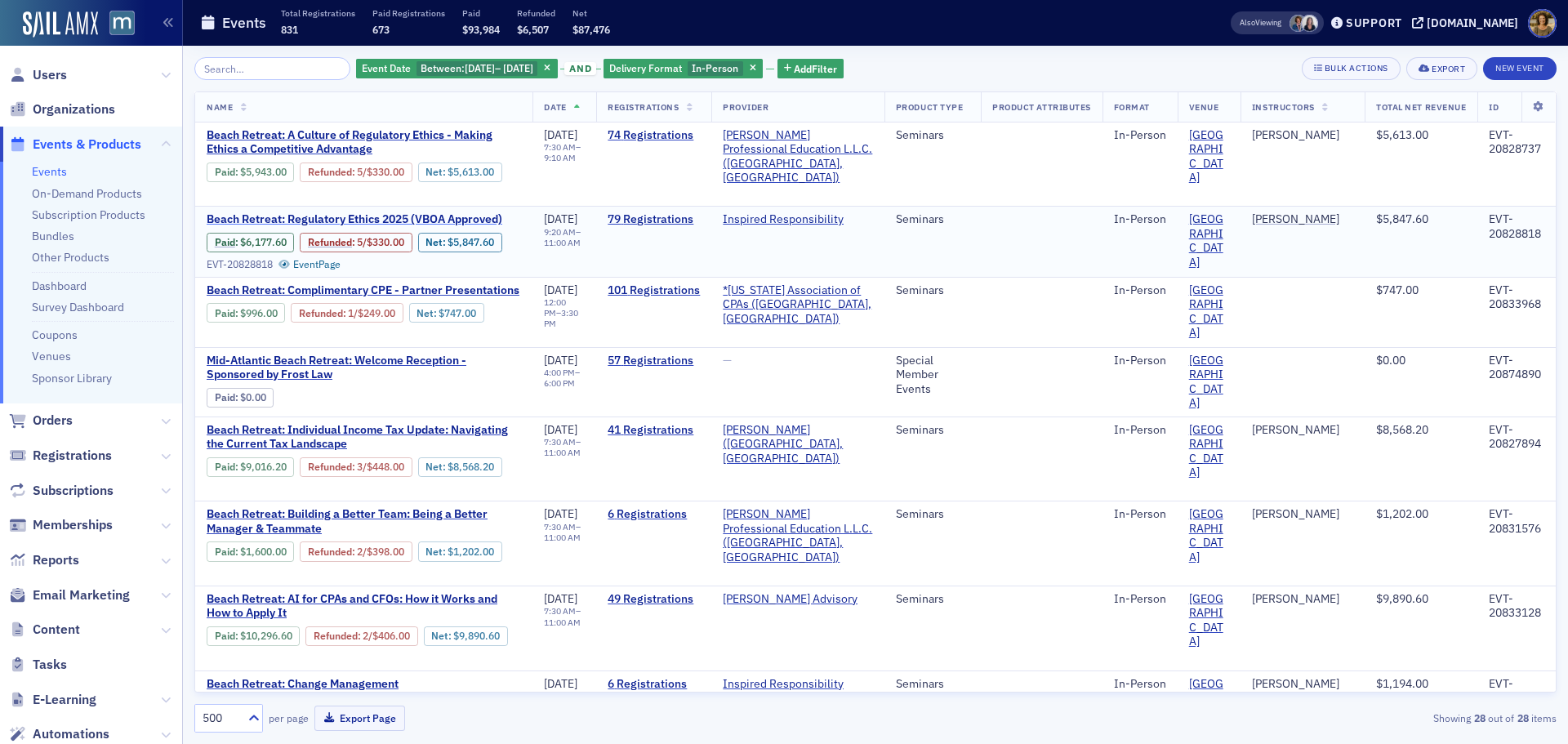
drag, startPoint x: 313, startPoint y: 221, endPoint x: 323, endPoint y: 221, distance: 10.0
click at [316, 221] on span "Beach Retreat: Regulatory Ethics 2025 (VBOA Approved)" at bounding box center [354, 220] width 296 height 15
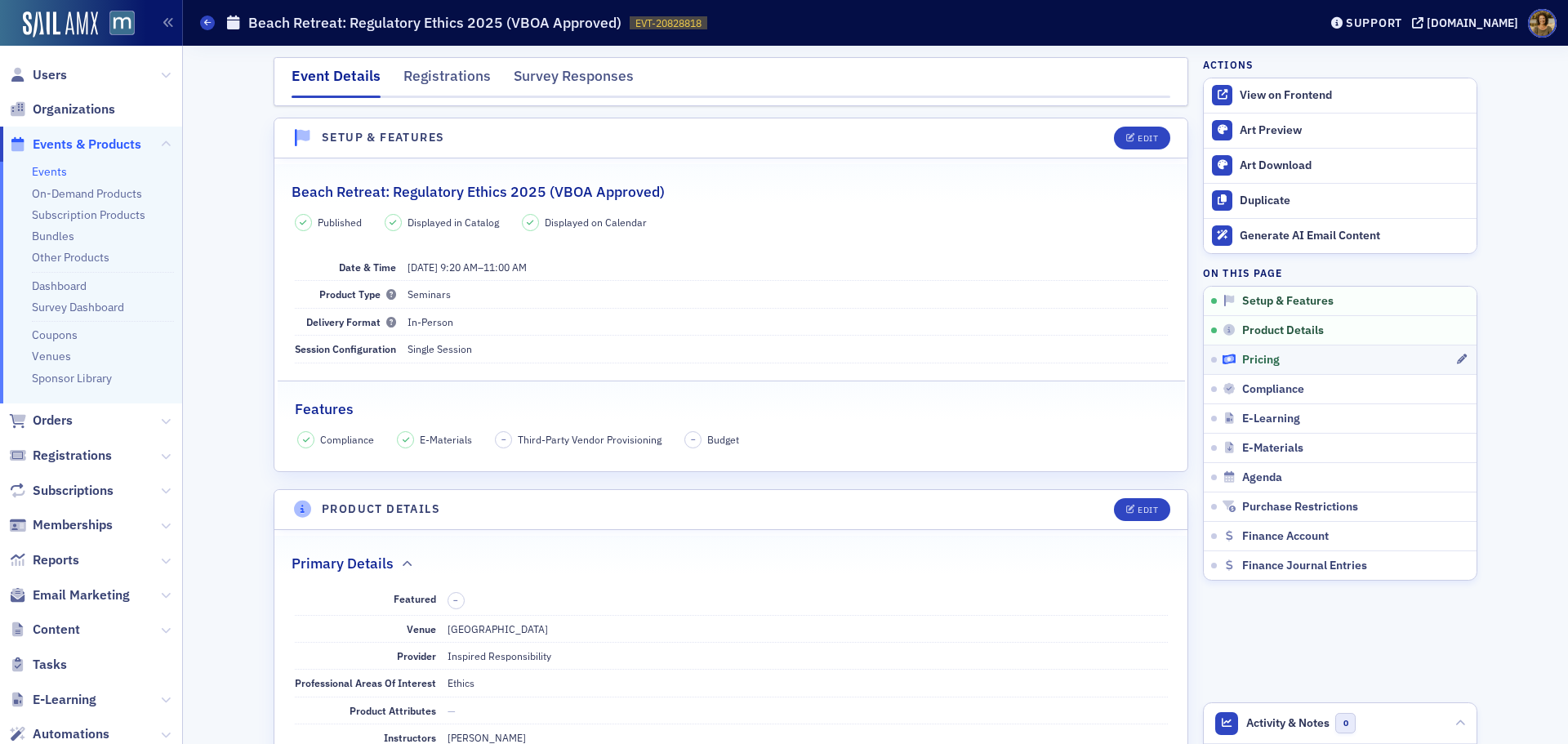
click at [1261, 358] on span "Pricing" at bounding box center [1261, 360] width 38 height 15
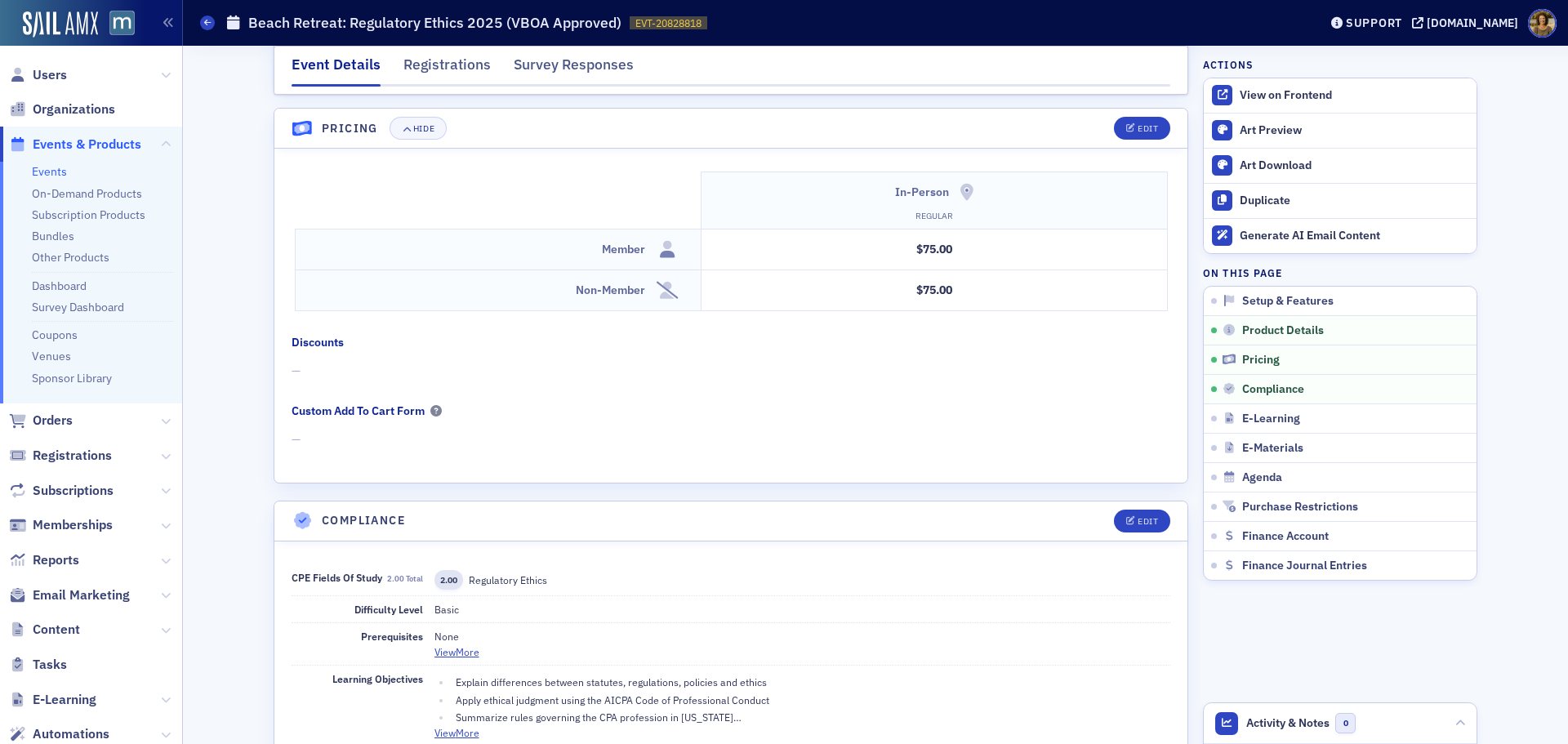
scroll to position [1336, 0]
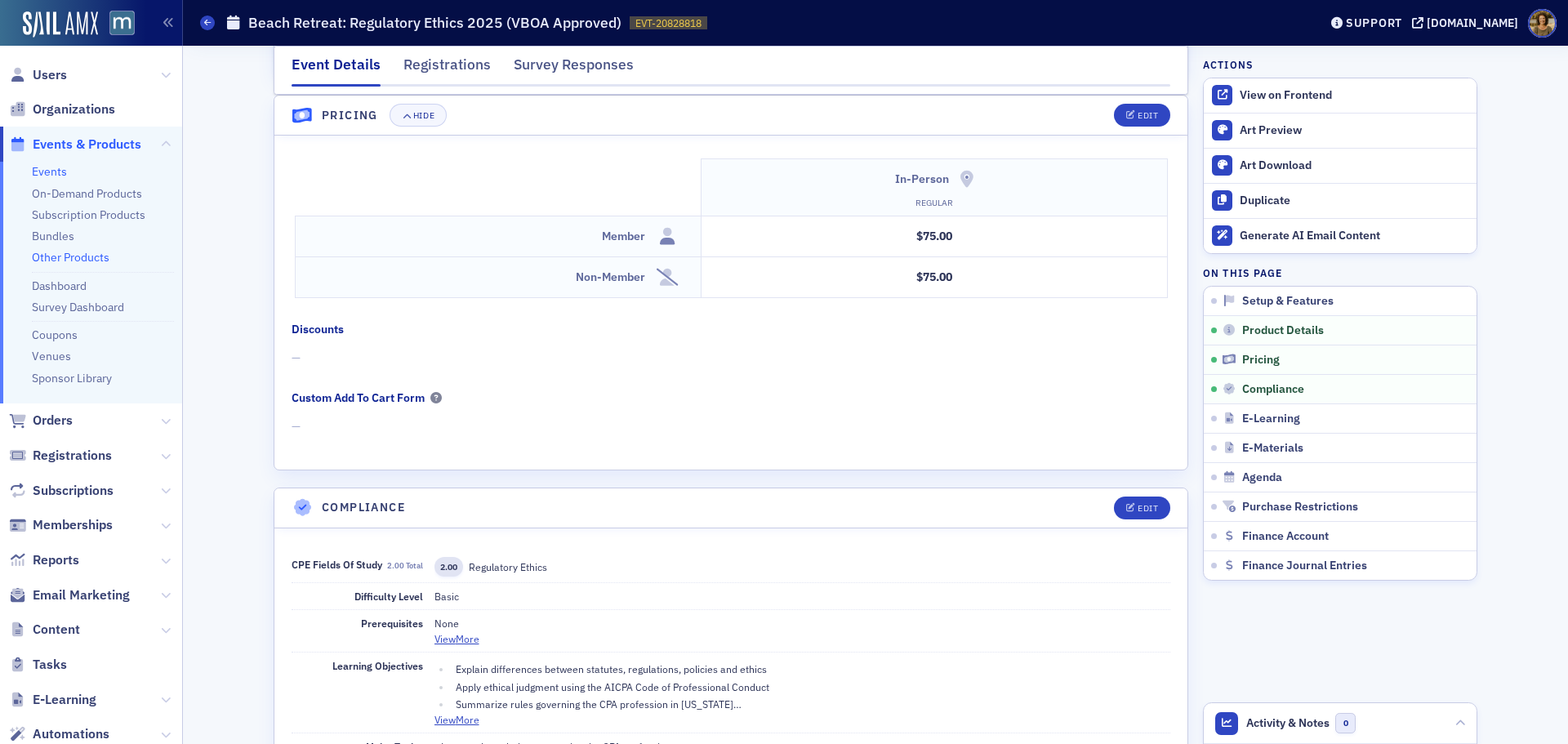
drag, startPoint x: 45, startPoint y: 283, endPoint x: 108, endPoint y: 259, distance: 67.4
click at [45, 283] on link "Dashboard" at bounding box center [59, 285] width 55 height 15
